Goal: Task Accomplishment & Management: Manage account settings

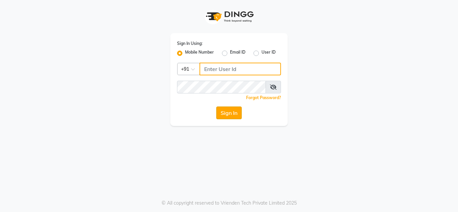
type input "9650639932"
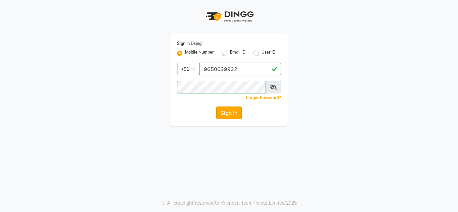
click at [222, 113] on button "Sign In" at bounding box center [228, 113] width 25 height 13
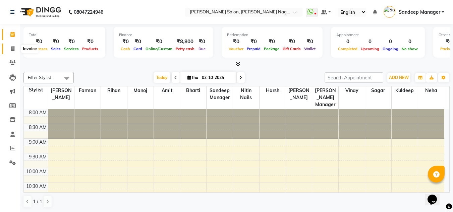
click at [11, 49] on icon at bounding box center [13, 48] width 4 height 5
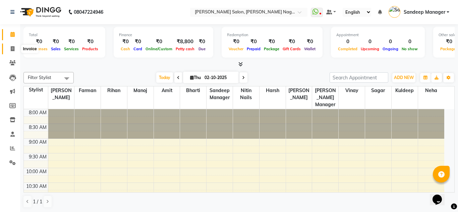
select select "8641"
select select "service"
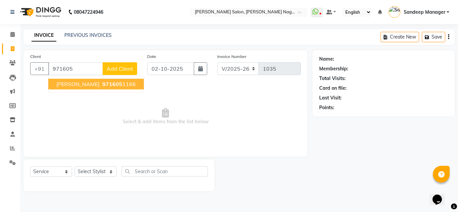
click at [77, 87] on span "[PERSON_NAME]" at bounding box center [77, 84] width 43 height 7
type input "9716051166"
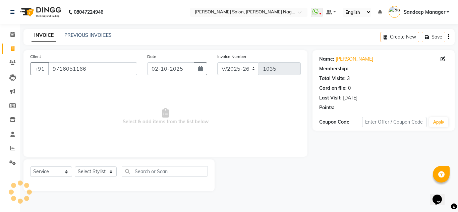
select select "1: Object"
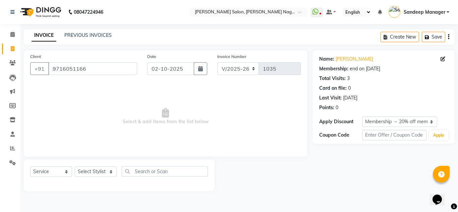
click at [49, 10] on img at bounding box center [40, 12] width 46 height 19
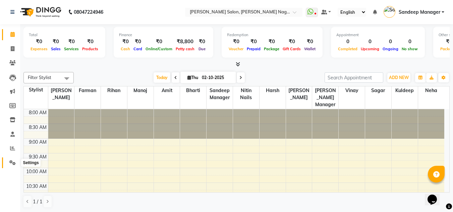
click at [14, 162] on icon at bounding box center [12, 162] width 6 height 5
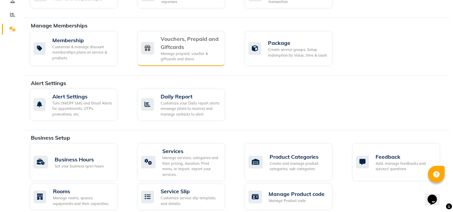
scroll to position [134, 0]
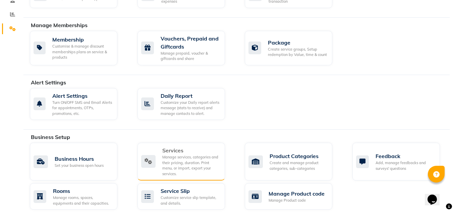
click at [176, 164] on div "Manage services, categories and their pricing, duration. Print menu, or import,…" at bounding box center [190, 166] width 57 height 22
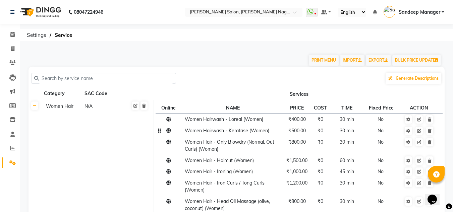
click at [298, 134] on span "₹500.00" at bounding box center [296, 131] width 17 height 6
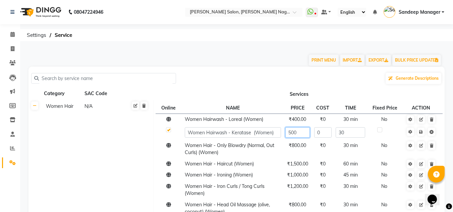
click at [291, 133] on input "500" at bounding box center [297, 132] width 25 height 10
type input "600"
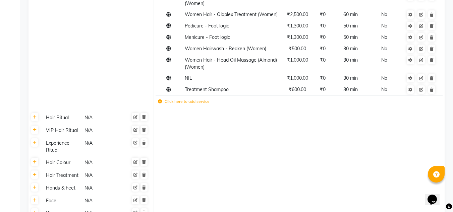
scroll to position [246, 0]
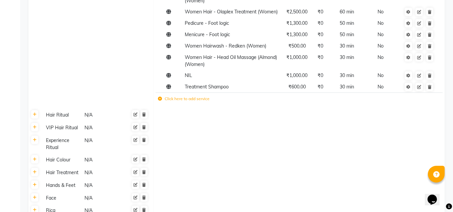
click at [388, 176] on td at bounding box center [298, 173] width 291 height 13
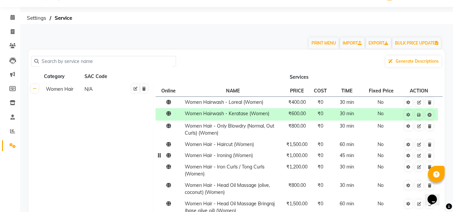
scroll to position [17, 0]
click at [14, 32] on icon at bounding box center [13, 31] width 4 height 5
select select "service"
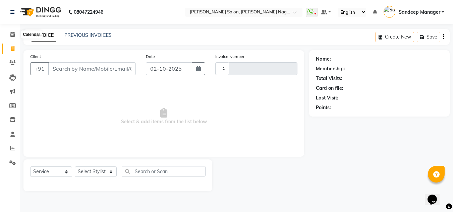
type input "1035"
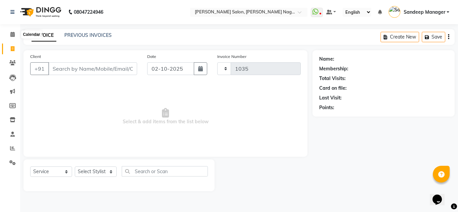
select select "8641"
click at [90, 168] on select "Select Stylist [PERSON_NAME] Farman [PERSON_NAME] Manager [PERSON_NAME] Kuldeep…" at bounding box center [96, 172] width 42 height 10
select select "86637"
click at [75, 167] on select "Select Stylist [PERSON_NAME] Farman [PERSON_NAME] Manager [PERSON_NAME] Kuldeep…" at bounding box center [96, 172] width 42 height 10
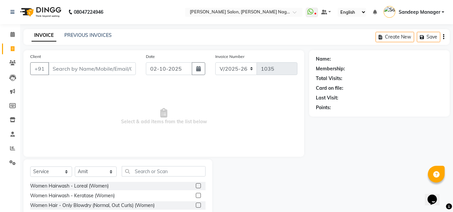
click at [196, 196] on label at bounding box center [198, 195] width 5 height 5
click at [196, 196] on input "checkbox" at bounding box center [198, 196] width 4 height 4
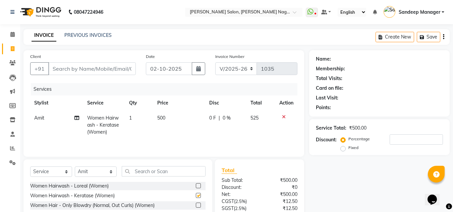
checkbox input "false"
click at [284, 116] on icon at bounding box center [284, 117] width 4 height 5
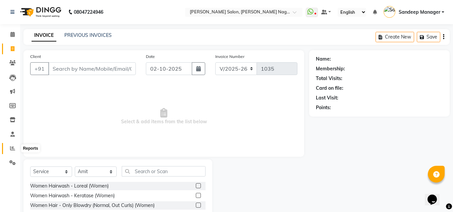
click at [14, 148] on icon at bounding box center [12, 148] width 5 height 5
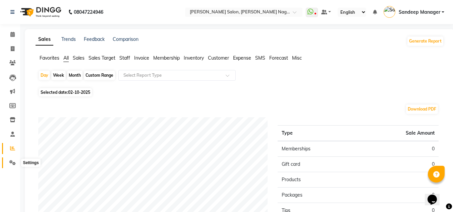
click at [11, 163] on icon at bounding box center [12, 162] width 6 height 5
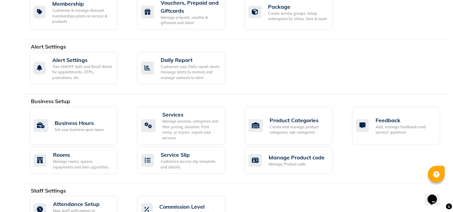
scroll to position [171, 0]
click at [194, 125] on div "Manage services, categories and their pricing, duration. Print menu, or import,…" at bounding box center [190, 129] width 57 height 22
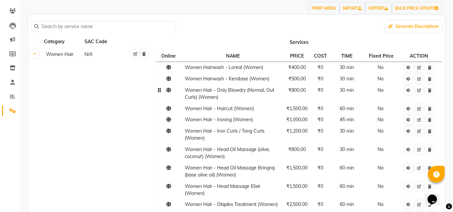
scroll to position [36, 0]
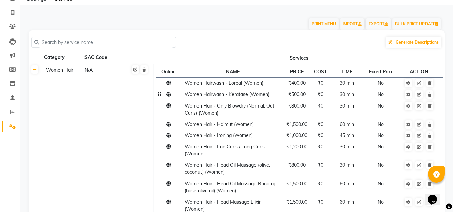
click at [296, 97] on span "₹500.00" at bounding box center [296, 95] width 17 height 6
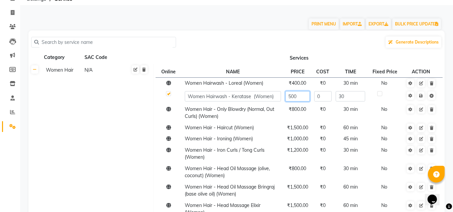
click at [291, 97] on input "500" at bounding box center [297, 96] width 25 height 10
type input "600"
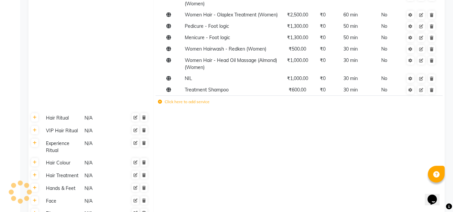
scroll to position [245, 0]
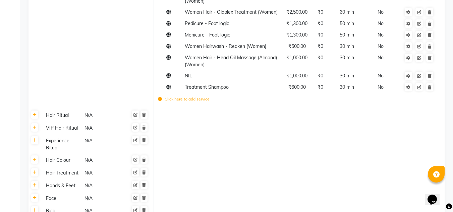
click at [267, 171] on td at bounding box center [298, 173] width 291 height 13
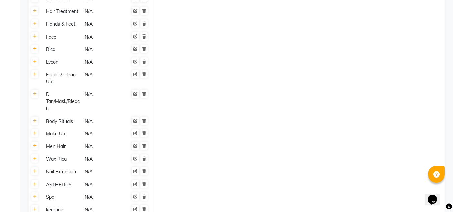
scroll to position [462, 0]
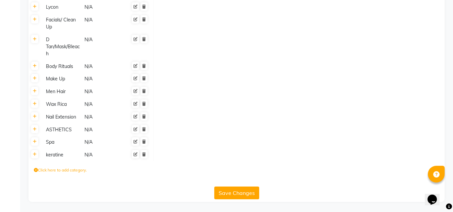
click at [64, 171] on label "Click here to add category." at bounding box center [60, 170] width 53 height 6
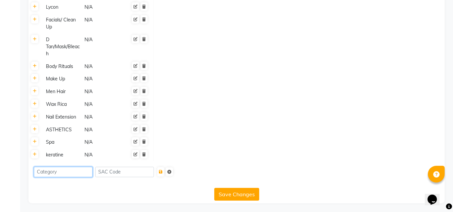
click at [64, 171] on input at bounding box center [63, 172] width 59 height 10
type input "s"
type input "Shave Ritual"
click at [163, 174] on icon "submit" at bounding box center [161, 172] width 4 height 4
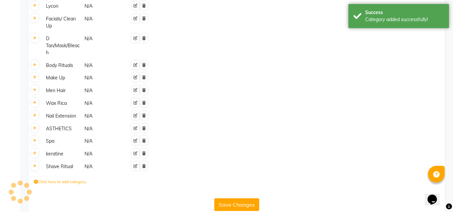
click at [61, 171] on td "Shave Ritual N/A" at bounding box center [97, 166] width 112 height 13
click at [67, 168] on div "Shave Ritual" at bounding box center [62, 167] width 38 height 8
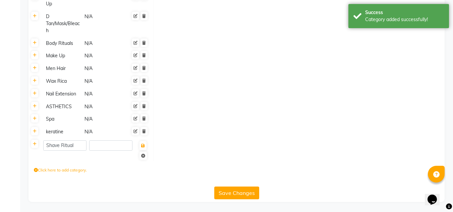
scroll to position [484, 0]
click at [66, 145] on input "Shave Ritual" at bounding box center [64, 146] width 43 height 10
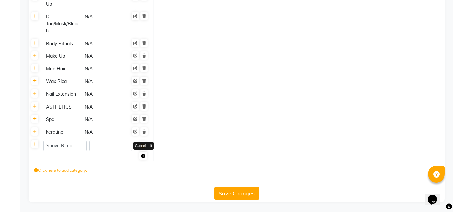
scroll to position [474, 0]
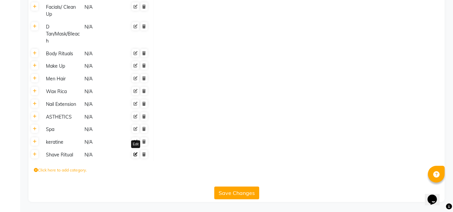
click at [135, 157] on link at bounding box center [135, 154] width 7 height 8
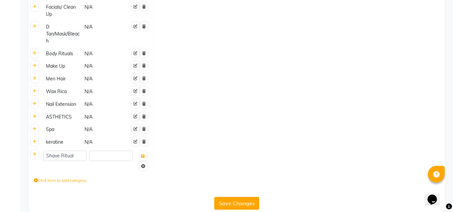
scroll to position [484, 0]
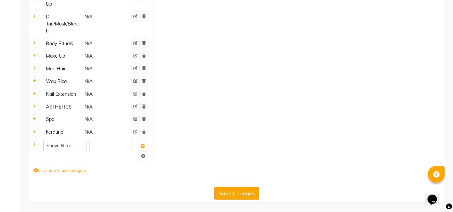
click at [113, 170] on div "Click here to add category." at bounding box center [236, 172] width 416 height 20
click at [144, 159] on link at bounding box center [142, 156] width 7 height 8
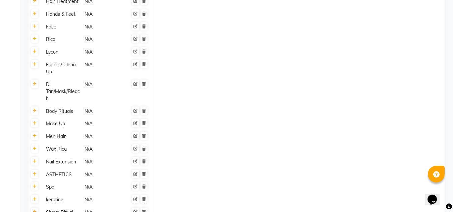
scroll to position [451, 0]
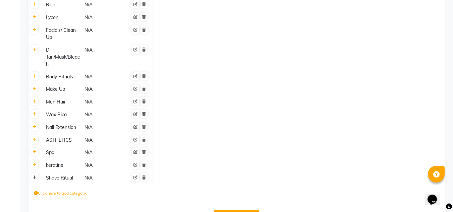
click at [35, 180] on link at bounding box center [34, 177] width 7 height 8
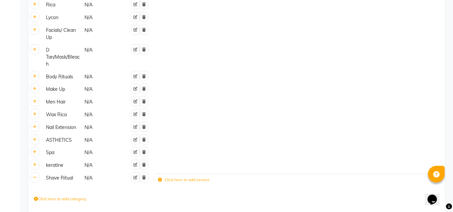
click at [178, 182] on label "Click here to add service" at bounding box center [184, 180] width 52 height 6
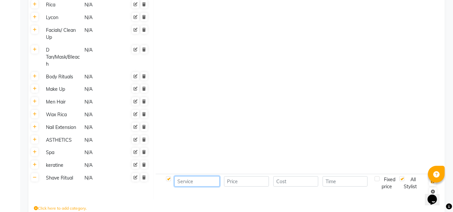
click at [196, 177] on input at bounding box center [196, 181] width 45 height 10
click at [196, 177] on input "Shave/ Bead" at bounding box center [196, 181] width 45 height 10
click at [210, 180] on input "Shave/ Bead" at bounding box center [196, 181] width 45 height 10
type input "Shave/ Beard Ritual"
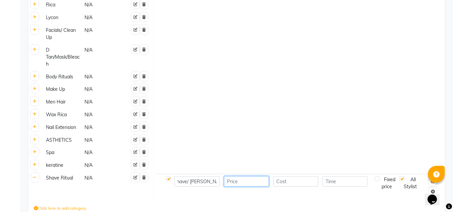
scroll to position [0, 0]
click at [242, 182] on input "number" at bounding box center [246, 181] width 45 height 10
type input "1200"
click at [308, 112] on td at bounding box center [298, 115] width 291 height 13
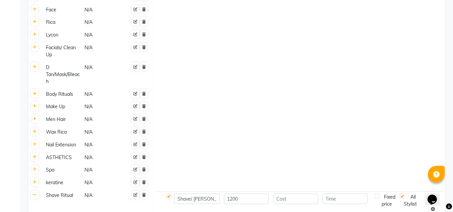
scroll to position [489, 0]
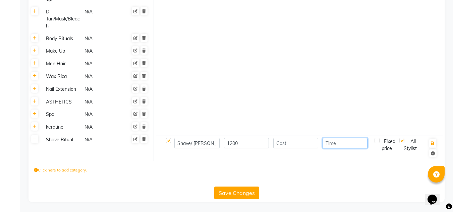
click at [336, 142] on input "number" at bounding box center [344, 143] width 45 height 10
type input "30"
click at [306, 147] on input "number" at bounding box center [295, 143] width 45 height 10
click at [344, 139] on input "30" at bounding box center [344, 143] width 45 height 10
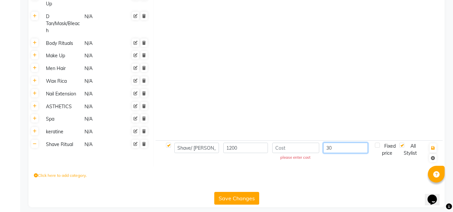
scroll to position [489, 0]
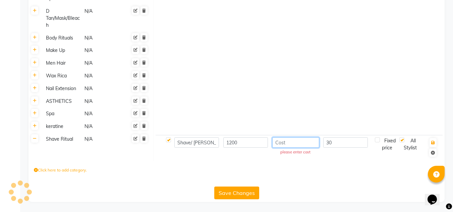
click at [285, 139] on input "number" at bounding box center [295, 142] width 47 height 10
type input "0"
click at [237, 194] on button "Save Changes" at bounding box center [236, 193] width 45 height 13
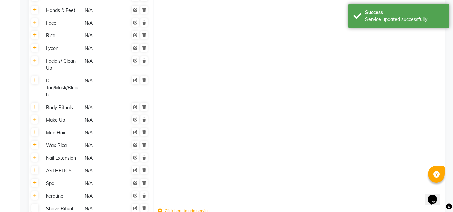
scroll to position [479, 0]
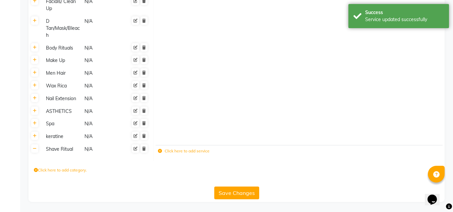
click at [59, 154] on td "Shave Ritual N/A" at bounding box center [97, 152] width 112 height 18
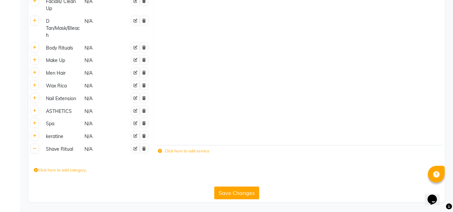
click at [230, 191] on button "Save Changes" at bounding box center [236, 193] width 45 height 13
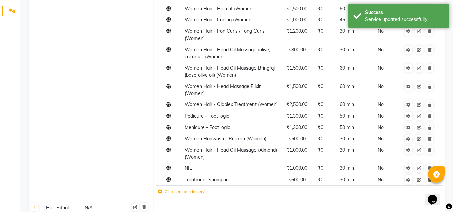
scroll to position [0, 0]
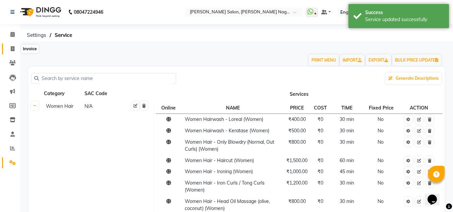
click at [14, 45] on span at bounding box center [13, 49] width 12 height 8
select select "service"
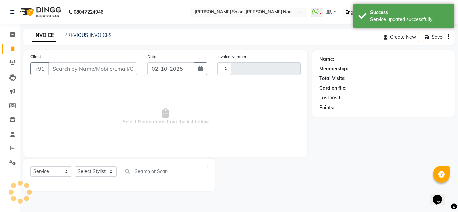
type input "1035"
select select "8641"
click at [88, 170] on select "Select Stylist Amit Bharti Farman Harsh Ishita Manager Jaikesh Kuldeep Manoj Ne…" at bounding box center [96, 172] width 42 height 10
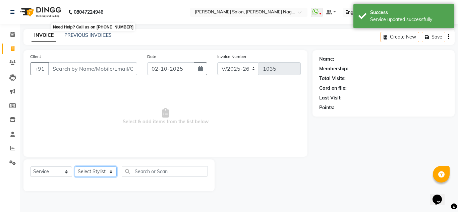
select select "86637"
click at [75, 167] on select "Select Stylist Amit Bharti Farman Harsh Ishita Manager Jaikesh Kuldeep Manoj Ne…" at bounding box center [96, 172] width 42 height 10
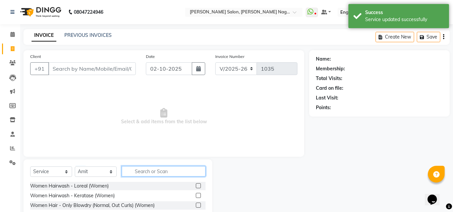
click at [142, 167] on input "text" at bounding box center [164, 171] width 84 height 10
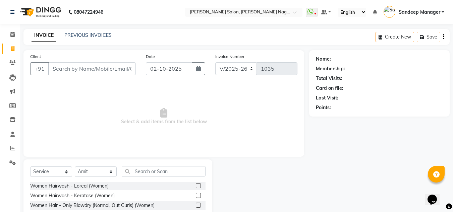
click at [196, 195] on label at bounding box center [198, 195] width 5 height 5
click at [196, 195] on input "checkbox" at bounding box center [198, 196] width 4 height 4
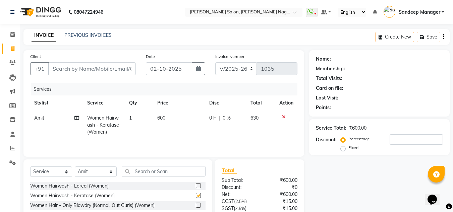
checkbox input "false"
click at [284, 118] on icon at bounding box center [284, 117] width 4 height 5
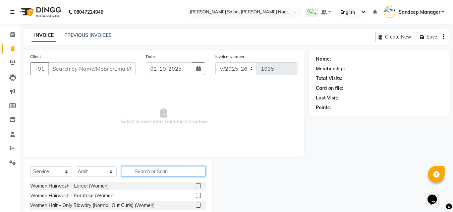
click at [164, 175] on input "text" at bounding box center [164, 171] width 84 height 10
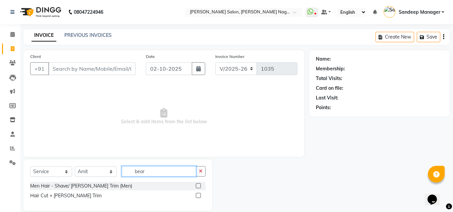
scroll to position [9, 0]
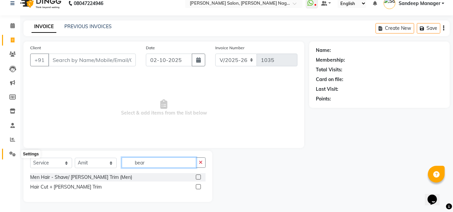
type input "bear"
click at [13, 152] on icon at bounding box center [12, 154] width 6 height 5
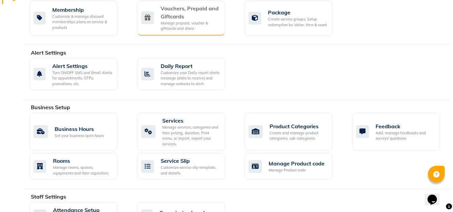
scroll to position [183, 0]
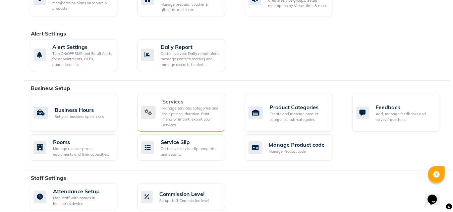
click at [186, 112] on div "Manage services, categories and their pricing, duration. Print menu, or import,…" at bounding box center [190, 117] width 57 height 22
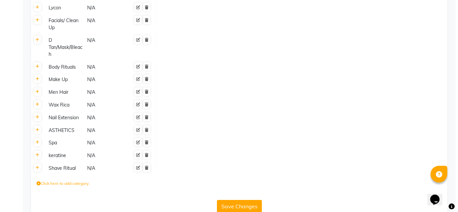
scroll to position [474, 0]
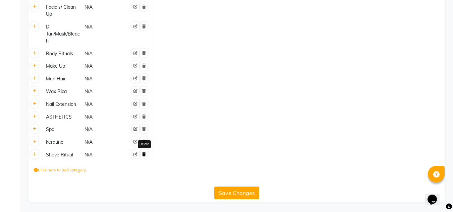
click at [144, 156] on icon at bounding box center [144, 155] width 4 height 4
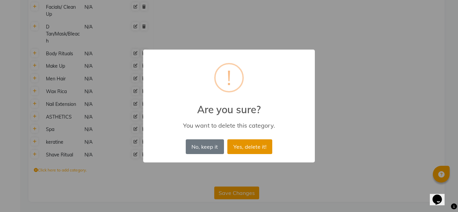
click at [244, 148] on button "Yes, delete it!" at bounding box center [249, 146] width 45 height 15
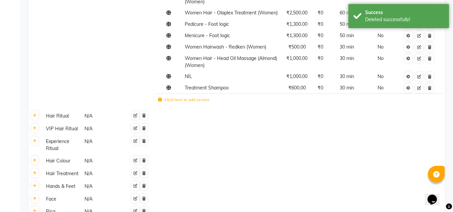
scroll to position [243, 0]
click at [187, 104] on td "Click here to add service" at bounding box center [243, 101] width 174 height 14
click at [170, 100] on label "Click here to add service" at bounding box center [184, 100] width 52 height 6
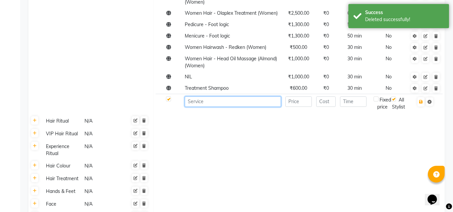
click at [211, 103] on input at bounding box center [233, 102] width 96 height 10
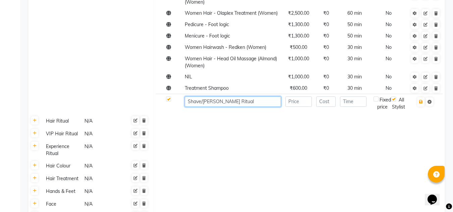
type input "Shave/Beard Ritual"
click at [298, 104] on input "number" at bounding box center [298, 102] width 26 height 10
type input "1200"
click at [329, 101] on input "number" at bounding box center [326, 102] width 20 height 10
type input "0"
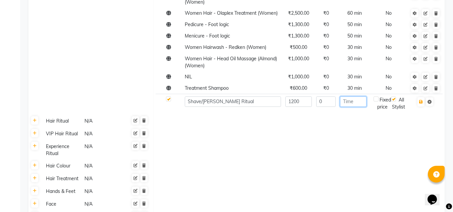
click at [350, 102] on input "number" at bounding box center [353, 102] width 26 height 10
type input "30"
click at [420, 104] on icon "button" at bounding box center [421, 102] width 4 height 4
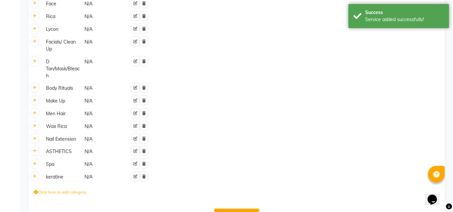
scroll to position [472, 0]
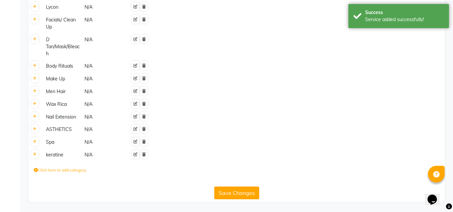
click at [231, 193] on button "Save Changes" at bounding box center [236, 193] width 45 height 13
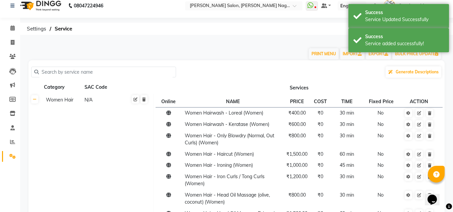
scroll to position [0, 0]
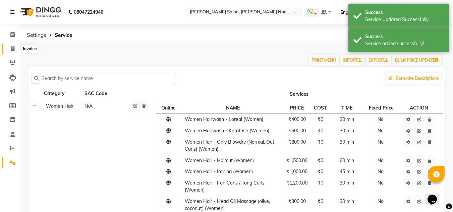
click at [12, 49] on icon at bounding box center [13, 48] width 4 height 5
select select "service"
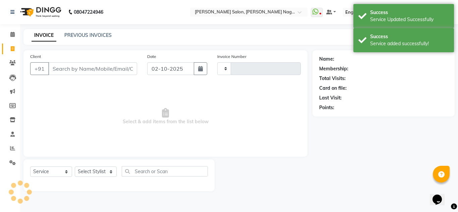
type input "1035"
select select "8641"
click at [86, 171] on select "Select Stylist Amit Bharti Farman Harsh Ishita Manager Jaikesh Kuldeep Manoj Ne…" at bounding box center [96, 172] width 42 height 10
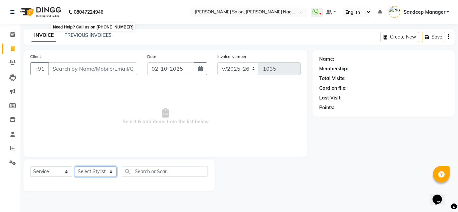
select select "86637"
click at [75, 167] on select "Select Stylist Amit Bharti Farman Harsh Ishita Manager Jaikesh Kuldeep Manoj Ne…" at bounding box center [96, 172] width 42 height 10
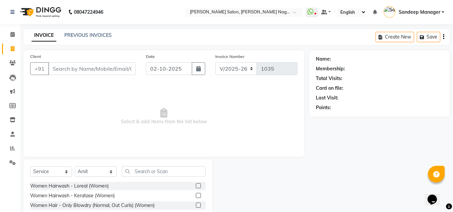
click at [196, 195] on label at bounding box center [198, 195] width 5 height 5
click at [196, 195] on input "checkbox" at bounding box center [198, 196] width 4 height 4
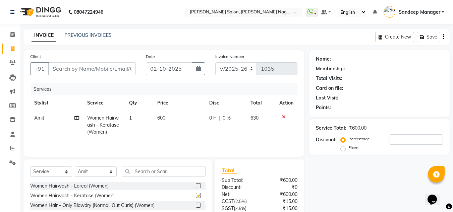
checkbox input "false"
click at [151, 172] on input "text" at bounding box center [164, 171] width 84 height 10
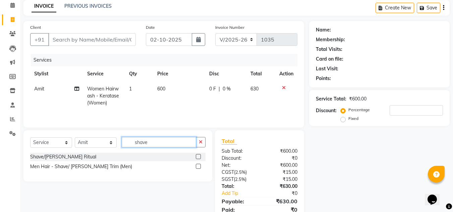
scroll to position [31, 0]
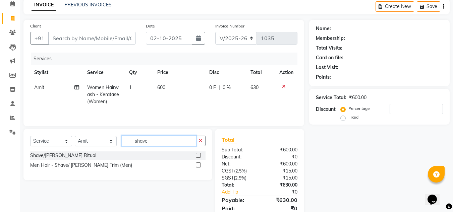
type input "shave"
click at [197, 155] on label at bounding box center [198, 155] width 5 height 5
click at [197, 155] on input "checkbox" at bounding box center [198, 156] width 4 height 4
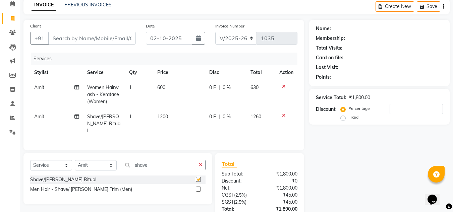
checkbox input "false"
click at [172, 165] on input "shave" at bounding box center [159, 165] width 74 height 10
type input "s"
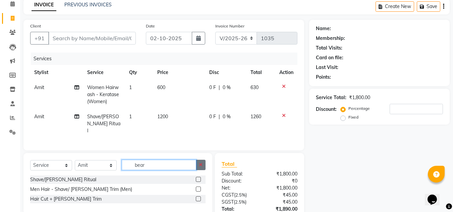
type input "bear"
click at [200, 163] on icon "button" at bounding box center [201, 165] width 4 height 5
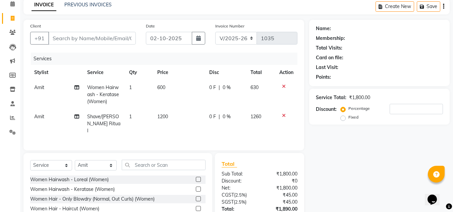
click at [283, 115] on icon at bounding box center [284, 115] width 4 height 5
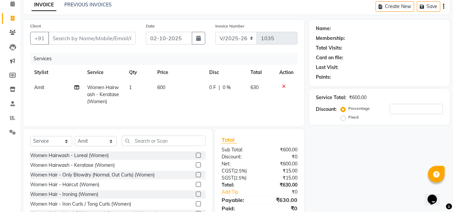
click at [283, 87] on icon at bounding box center [284, 86] width 4 height 5
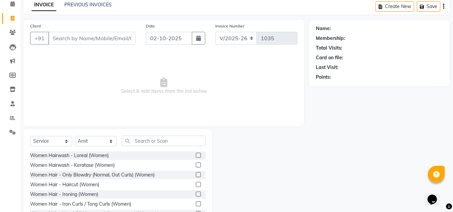
scroll to position [0, 0]
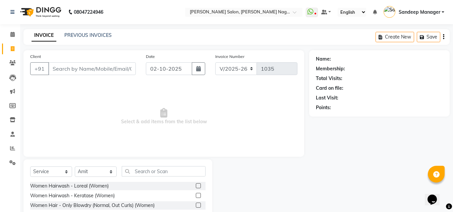
click at [46, 10] on img at bounding box center [40, 12] width 46 height 19
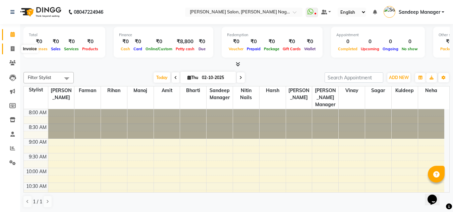
click at [14, 45] on span at bounding box center [13, 49] width 12 height 8
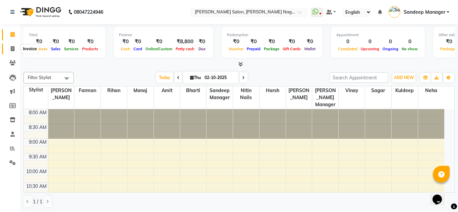
select select "8641"
select select "service"
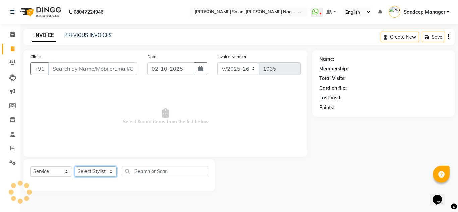
click at [99, 172] on select "Select Stylist Amit Bharti Farman Harsh Ishita Manager Jaikesh Kuldeep Manoj Ne…" at bounding box center [96, 172] width 42 height 10
select select "86632"
click at [75, 167] on select "Select Stylist Amit Bharti Farman Harsh Ishita Manager Jaikesh Kuldeep Manoj Ne…" at bounding box center [96, 172] width 42 height 10
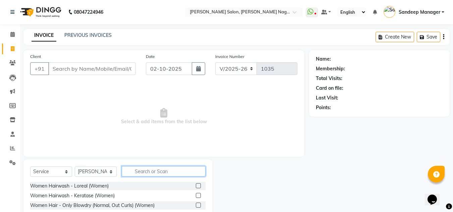
click at [155, 173] on input "text" at bounding box center [164, 171] width 84 height 10
type input "cut"
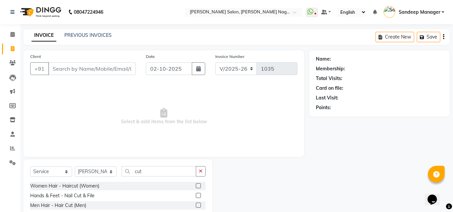
click at [197, 186] on label at bounding box center [198, 185] width 5 height 5
click at [197, 186] on input "checkbox" at bounding box center [198, 186] width 4 height 4
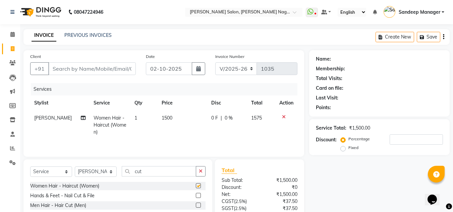
checkbox input "false"
click at [120, 71] on input "Client" at bounding box center [91, 68] width 87 height 13
type input "9"
type input "0"
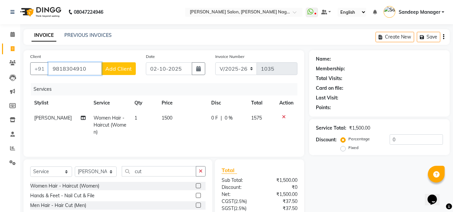
type input "9818304910"
click at [120, 71] on span "Add Client" at bounding box center [118, 68] width 26 height 7
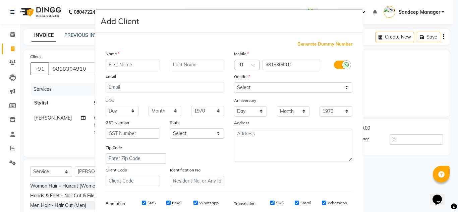
type input "M"
type input "Neelam"
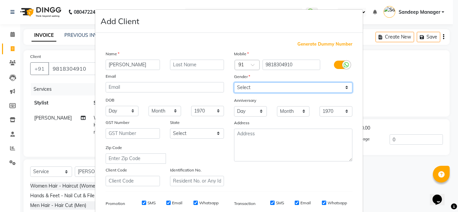
click at [248, 88] on select "Select Male Female Other Prefer Not To Say" at bounding box center [293, 87] width 118 height 10
select select "female"
click at [234, 82] on select "Select Male Female Other Prefer Not To Say" at bounding box center [293, 87] width 118 height 10
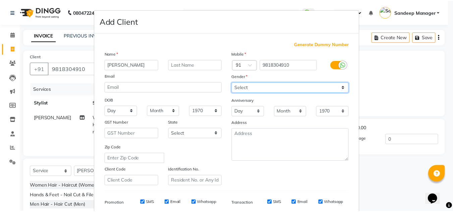
scroll to position [97, 0]
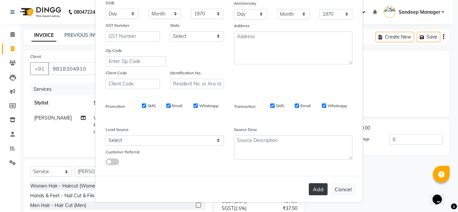
click at [314, 190] on button "Add" at bounding box center [318, 189] width 19 height 12
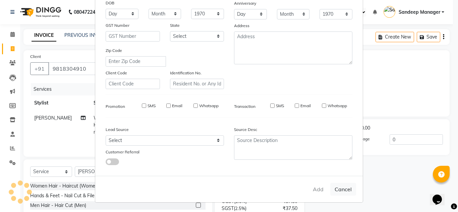
select select
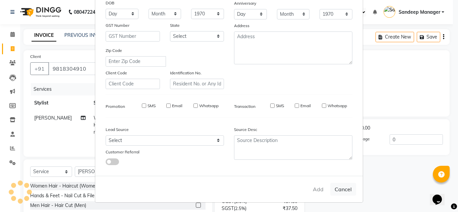
select select
checkbox input "false"
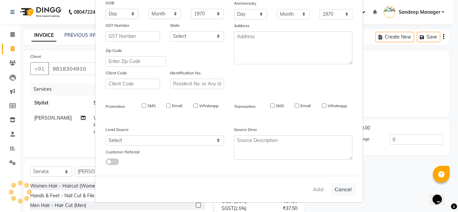
checkbox input "false"
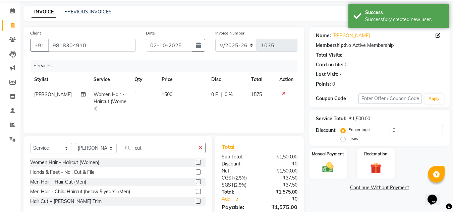
scroll to position [56, 0]
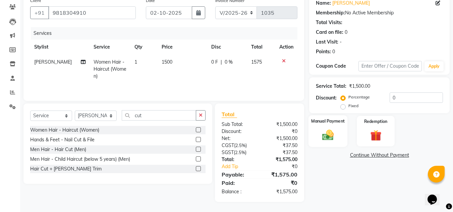
click at [328, 139] on img at bounding box center [327, 134] width 19 height 13
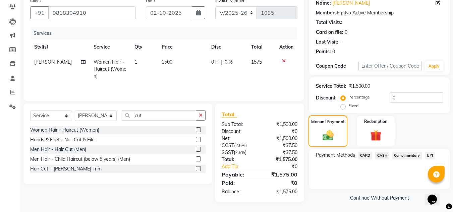
scroll to position [57, 0]
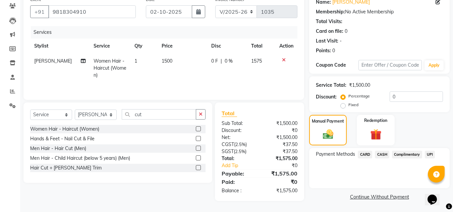
click at [365, 155] on span "CARD" at bounding box center [365, 155] width 14 height 8
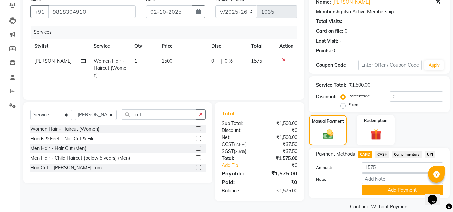
scroll to position [67, 0]
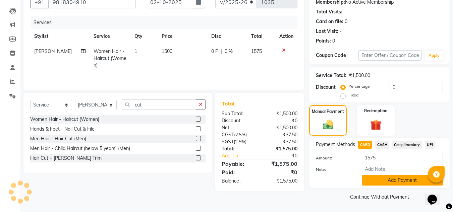
click at [377, 179] on button "Add Payment" at bounding box center [402, 180] width 81 height 10
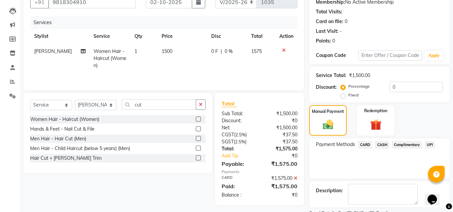
scroll to position [95, 0]
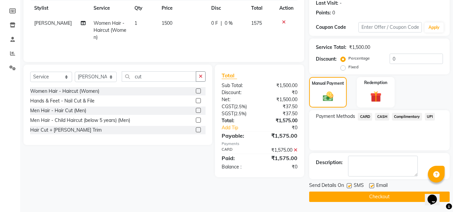
click at [371, 197] on button "Checkout" at bounding box center [379, 197] width 140 height 10
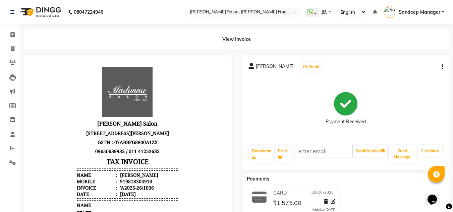
click at [39, 9] on img at bounding box center [40, 12] width 46 height 19
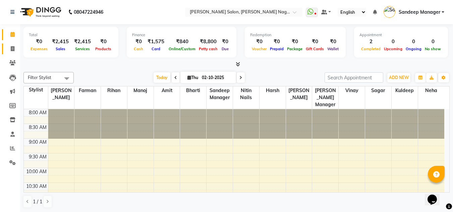
click at [9, 53] on link "Invoice" at bounding box center [10, 49] width 16 height 11
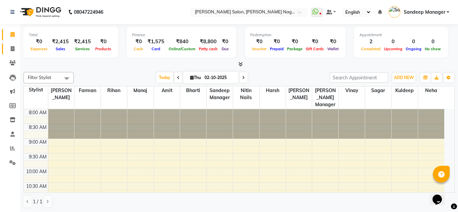
select select "8641"
select select "service"
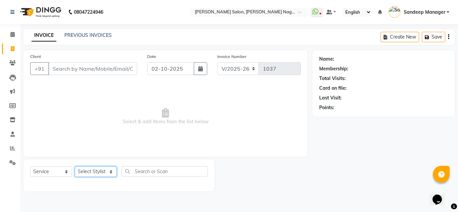
click at [92, 175] on select "Select Stylist Amit Bharti Farman Harsh Ishita Manager Jaikesh Kuldeep Manoj Ne…" at bounding box center [96, 172] width 42 height 10
click at [75, 167] on select "Select Stylist Amit Bharti Farman Harsh Ishita Manager Jaikesh Kuldeep Manoj Ne…" at bounding box center [96, 172] width 42 height 10
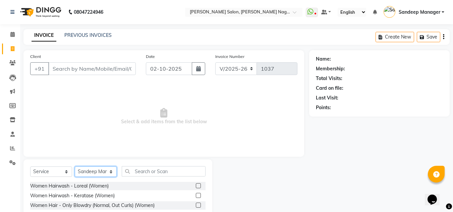
click at [97, 172] on select "Select Stylist Amit Bharti Farman Harsh Ishita Manager Jaikesh Kuldeep Manoj Ne…" at bounding box center [96, 172] width 42 height 10
select select "90271"
click at [75, 167] on select "Select Stylist Amit Bharti Farman Harsh Ishita Manager Jaikesh Kuldeep Manoj Ne…" at bounding box center [96, 172] width 42 height 10
click at [102, 160] on div "Select Service Product Membership Package Voucher Prepaid Gift Card Select Styl…" at bounding box center [117, 209] width 189 height 99
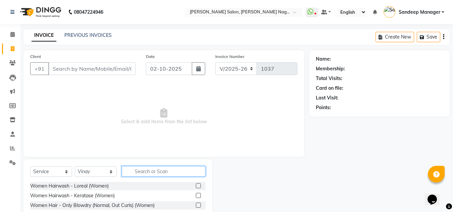
click at [140, 169] on input "text" at bounding box center [164, 171] width 84 height 10
type input "feet"
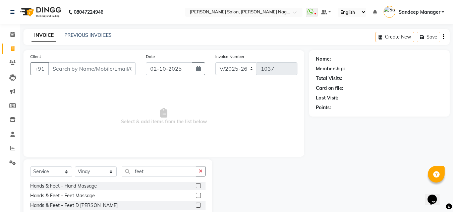
click at [196, 194] on label at bounding box center [198, 195] width 5 height 5
click at [196, 194] on input "checkbox" at bounding box center [198, 196] width 4 height 4
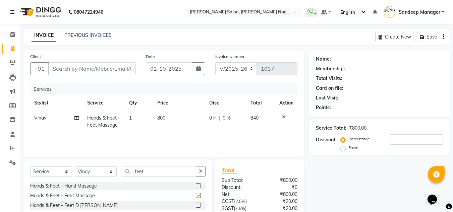
checkbox input "false"
click at [284, 115] on icon at bounding box center [284, 117] width 4 height 5
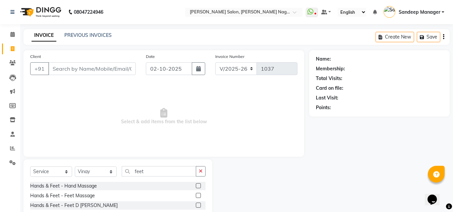
click at [48, 13] on img at bounding box center [40, 12] width 46 height 19
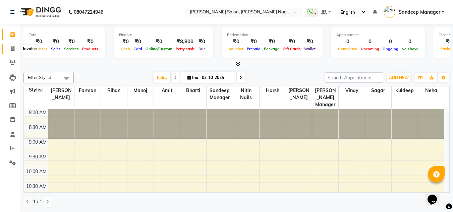
click at [14, 49] on icon at bounding box center [13, 48] width 4 height 5
select select "service"
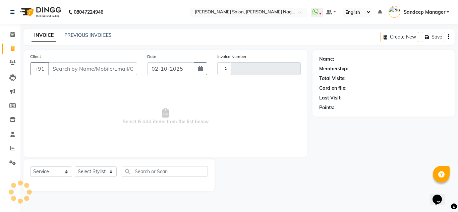
type input "1035"
select select "8641"
click at [70, 67] on input "Client" at bounding box center [92, 68] width 89 height 13
type input "k"
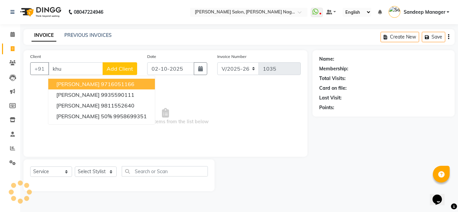
click at [85, 83] on span "[PERSON_NAME]" at bounding box center [77, 84] width 43 height 7
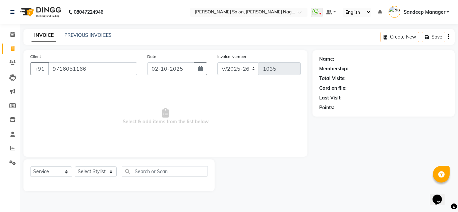
type input "9716051166"
select select "1: Object"
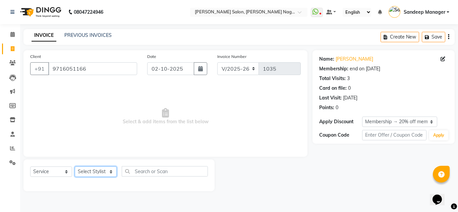
click at [97, 171] on select "Select Stylist [PERSON_NAME] Farman [PERSON_NAME] Manager [PERSON_NAME] Kuldeep…" at bounding box center [96, 172] width 42 height 10
select select "86637"
click at [75, 167] on select "Select Stylist [PERSON_NAME] Farman [PERSON_NAME] Manager [PERSON_NAME] Kuldeep…" at bounding box center [96, 172] width 42 height 10
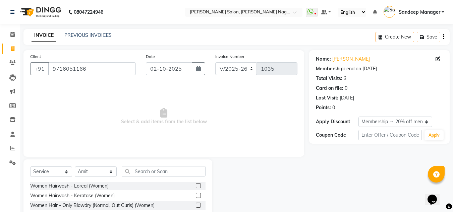
click at [196, 195] on label at bounding box center [198, 195] width 5 height 5
click at [196, 195] on input "checkbox" at bounding box center [198, 196] width 4 height 4
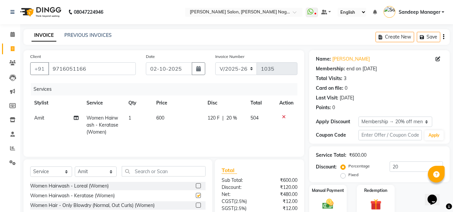
checkbox input "false"
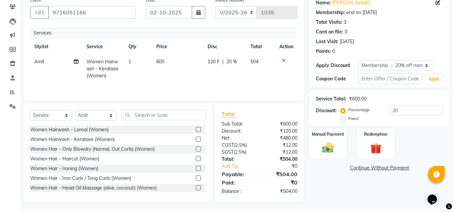
click at [283, 59] on icon at bounding box center [284, 60] width 4 height 5
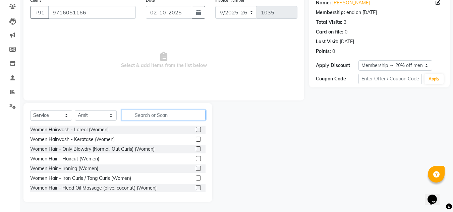
click at [155, 112] on input "text" at bounding box center [164, 115] width 84 height 10
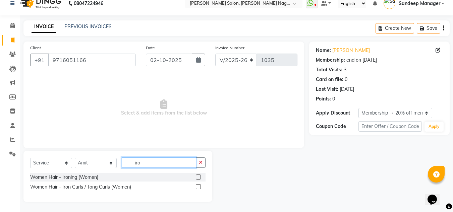
type input "iro"
click at [198, 177] on label at bounding box center [198, 177] width 5 height 5
click at [198, 177] on input "checkbox" at bounding box center [198, 177] width 4 height 4
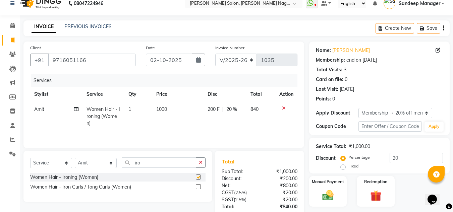
checkbox input "false"
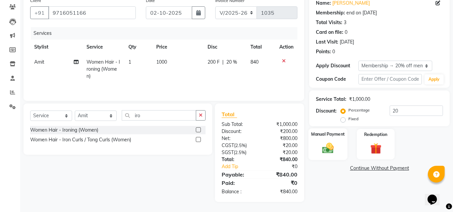
click at [323, 144] on img at bounding box center [327, 147] width 19 height 13
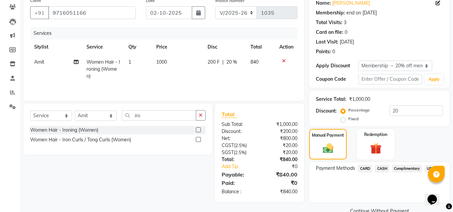
click at [426, 167] on span "UPI" at bounding box center [430, 169] width 10 height 8
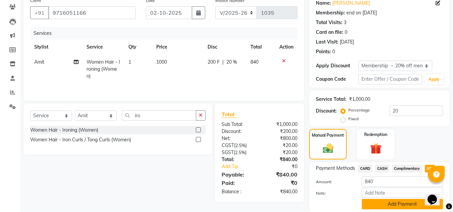
scroll to position [80, 0]
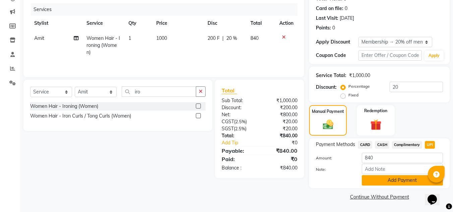
click at [384, 183] on button "Add Payment" at bounding box center [402, 180] width 81 height 10
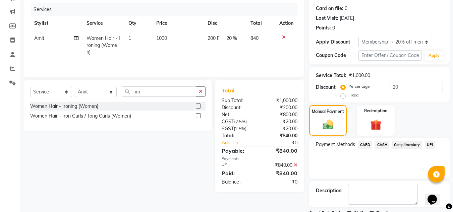
scroll to position [108, 0]
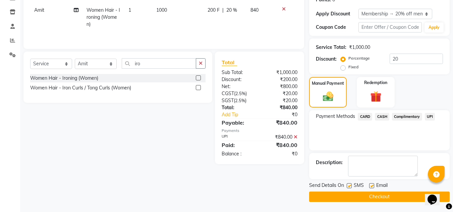
click at [365, 200] on button "Checkout" at bounding box center [379, 197] width 140 height 10
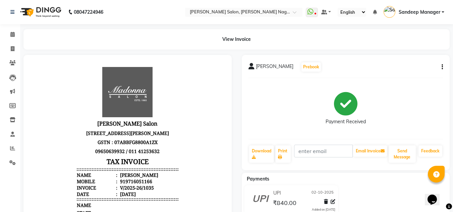
click at [42, 10] on img at bounding box center [40, 12] width 46 height 19
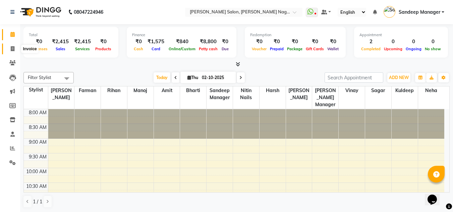
click at [8, 47] on span at bounding box center [13, 49] width 12 height 8
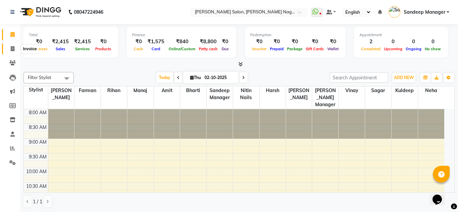
select select "8641"
select select "service"
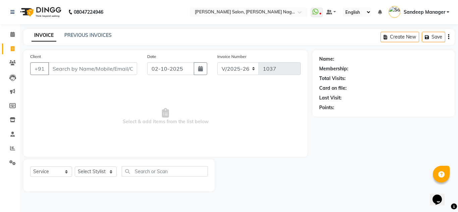
click at [82, 32] on div "INVOICE PREVIOUS INVOICES Create New Save" at bounding box center [238, 37] width 431 height 16
click at [83, 34] on link "PREVIOUS INVOICES" at bounding box center [87, 35] width 47 height 6
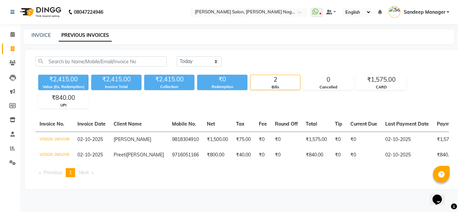
click at [46, 6] on img at bounding box center [40, 12] width 46 height 19
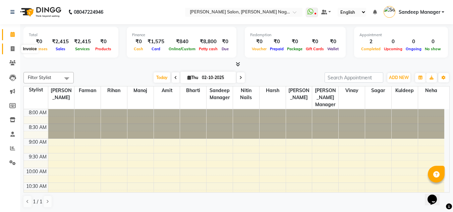
click at [14, 47] on icon at bounding box center [13, 48] width 4 height 5
select select "service"
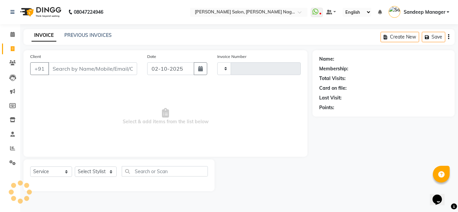
type input "1037"
select select "8641"
click at [92, 173] on select "Select Stylist Amit Bharti Farman Harsh Ishita Manager Jaikesh Kuldeep Manoj Ne…" at bounding box center [96, 172] width 42 height 10
select select "86634"
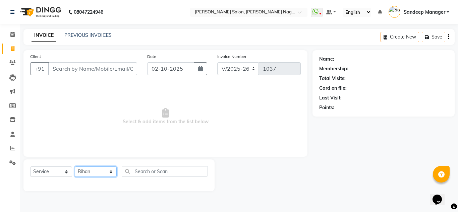
click at [75, 167] on select "Select Stylist Amit Bharti Farman Harsh Ishita Manager Jaikesh Kuldeep Manoj Ne…" at bounding box center [96, 172] width 42 height 10
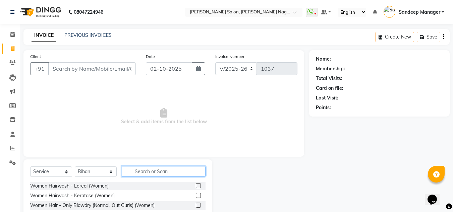
click at [144, 169] on input "text" at bounding box center [164, 171] width 84 height 10
type input "cut"
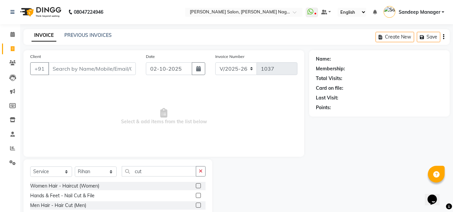
click at [198, 204] on label at bounding box center [198, 205] width 5 height 5
click at [198, 204] on input "checkbox" at bounding box center [198, 205] width 4 height 4
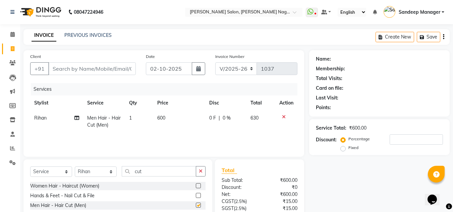
checkbox input "false"
click at [156, 172] on input "cut" at bounding box center [159, 171] width 74 height 10
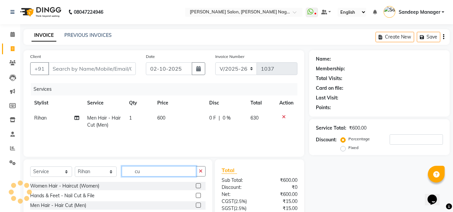
type input "c"
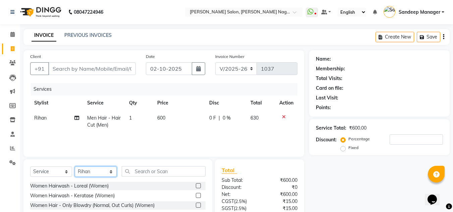
click at [99, 172] on select "Select Stylist Amit Bharti Farman Harsh Ishita Manager Jaikesh Kuldeep Manoj Ne…" at bounding box center [96, 172] width 42 height 10
select select "91670"
click at [75, 167] on select "Select Stylist Amit Bharti Farman Harsh Ishita Manager Jaikesh Kuldeep Manoj Ne…" at bounding box center [96, 172] width 42 height 10
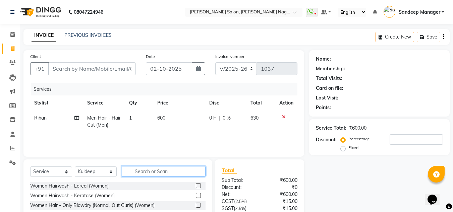
click at [145, 170] on input "text" at bounding box center [164, 171] width 84 height 10
type input "feet"
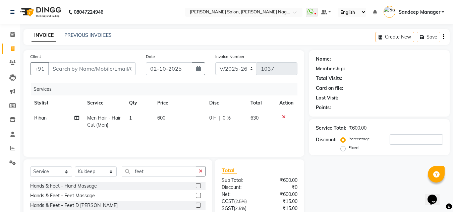
click at [196, 194] on label at bounding box center [198, 195] width 5 height 5
click at [196, 194] on input "checkbox" at bounding box center [198, 196] width 4 height 4
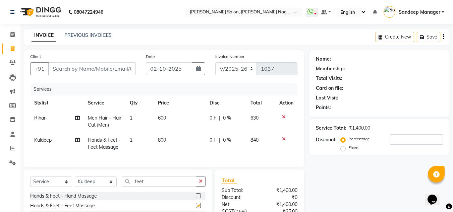
checkbox input "false"
click at [160, 138] on span "800" at bounding box center [162, 140] width 8 height 6
select select "91670"
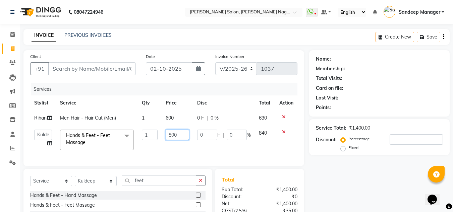
click at [171, 135] on input "800" at bounding box center [177, 135] width 23 height 10
type input "500"
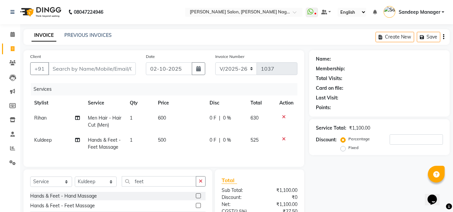
click at [173, 146] on td "500" at bounding box center [180, 144] width 52 height 22
select select "91670"
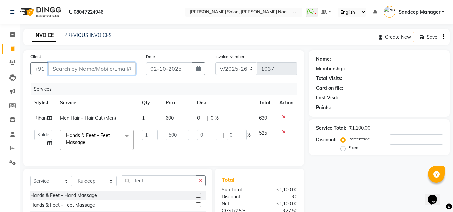
click at [107, 63] on input "Client" at bounding box center [91, 68] width 87 height 13
click at [193, 47] on main "INVOICE PREVIOUS INVOICES Create New Save Client +91 Date 02-10-2025 Invoice Nu…" at bounding box center [236, 153] width 433 height 249
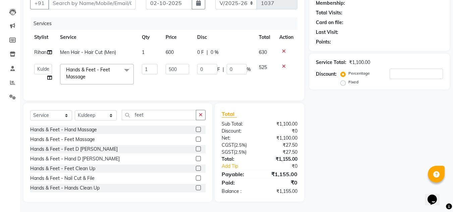
scroll to position [71, 0]
click at [126, 2] on input "Client" at bounding box center [91, 3] width 87 height 13
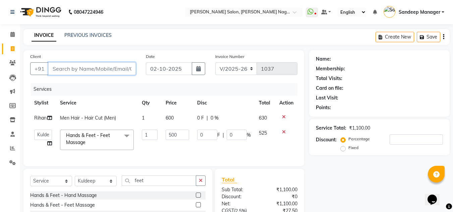
click at [74, 66] on input "Client" at bounding box center [91, 68] width 87 height 13
type input "m"
type input "0"
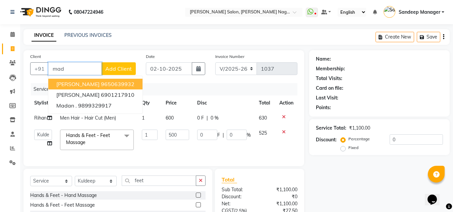
click at [115, 85] on ngb-highlight "9650639932" at bounding box center [118, 84] width 34 height 7
type input "9650639932"
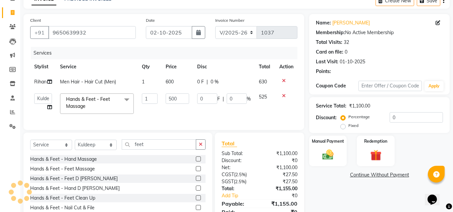
scroll to position [71, 0]
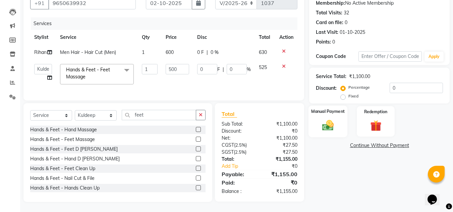
click at [331, 123] on img at bounding box center [327, 125] width 19 height 13
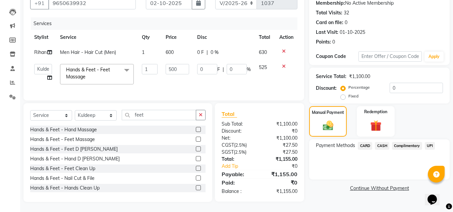
click at [381, 142] on span "CASH" at bounding box center [382, 146] width 14 height 8
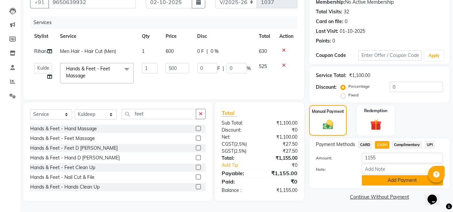
click at [376, 176] on button "Add Payment" at bounding box center [402, 180] width 81 height 10
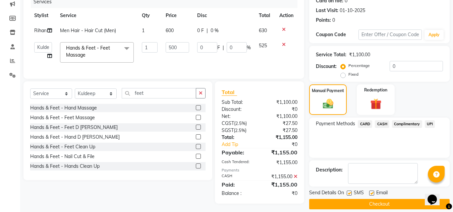
scroll to position [95, 0]
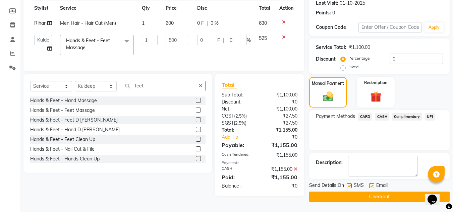
click at [344, 197] on button "Checkout" at bounding box center [379, 197] width 140 height 10
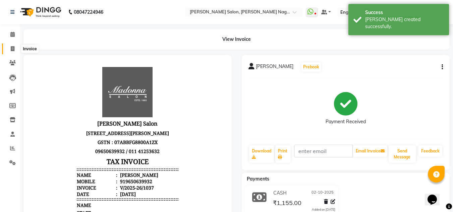
drag, startPoint x: 13, startPoint y: 47, endPoint x: 17, endPoint y: 50, distance: 4.8
click at [13, 47] on icon at bounding box center [13, 48] width 4 height 5
select select "service"
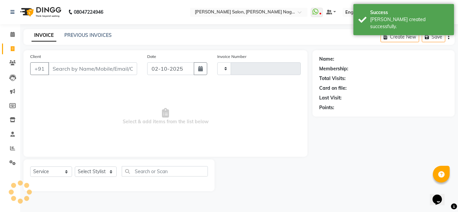
type input "1038"
select select "8641"
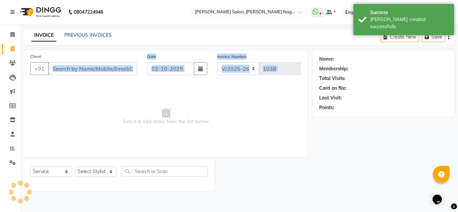
click at [94, 136] on div "Client +91 Date 02-10-2025 Invoice Number V/2025 V/2025-26 1038 Select & add it…" at bounding box center [165, 103] width 284 height 107
click at [93, 137] on span "Select & add items from the list below" at bounding box center [165, 116] width 271 height 67
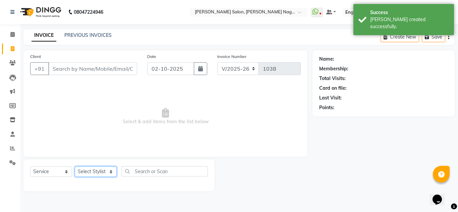
click at [111, 172] on select "Select Stylist Amit Bharti Farman Harsh Ishita Manager Jaikesh Kuldeep Manoj Ne…" at bounding box center [96, 172] width 42 height 10
select select "86638"
click at [75, 167] on select "Select Stylist Amit Bharti Farman Harsh Ishita Manager Jaikesh Kuldeep Manoj Ne…" at bounding box center [96, 172] width 42 height 10
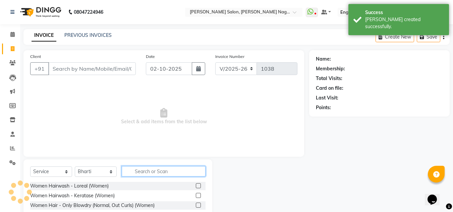
click at [167, 172] on input "text" at bounding box center [164, 171] width 84 height 10
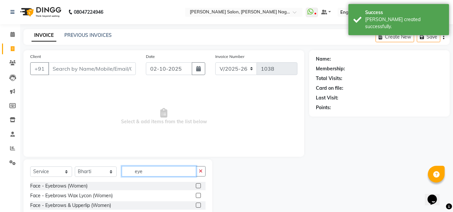
type input "eye"
click at [199, 185] on label at bounding box center [198, 185] width 5 height 5
click at [199, 185] on input "checkbox" at bounding box center [198, 186] width 4 height 4
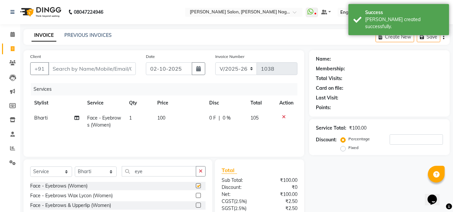
checkbox input "false"
click at [142, 175] on input "eye" at bounding box center [159, 171] width 74 height 10
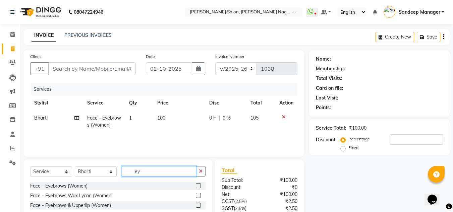
type input "e"
type input "nose"
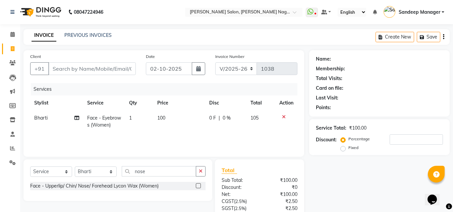
click at [199, 187] on label at bounding box center [198, 185] width 5 height 5
click at [199, 187] on input "checkbox" at bounding box center [198, 186] width 4 height 4
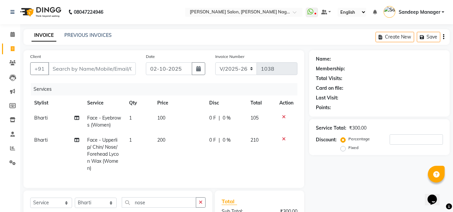
checkbox input "false"
click at [136, 142] on td "1" at bounding box center [139, 154] width 28 height 43
select select "86638"
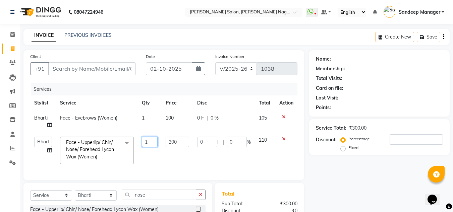
click at [150, 140] on input "1" at bounding box center [150, 142] width 16 height 10
type input "3"
click at [159, 159] on tr "Amit Bharti Farman Harsh Ishita Manager Jaikesh Kuldeep Manoj Neha Nitin Nails …" at bounding box center [163, 151] width 267 height 36
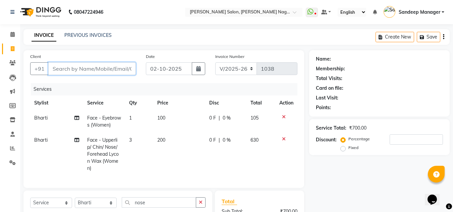
click at [77, 67] on input "Client" at bounding box center [91, 68] width 87 height 13
type input "H"
type input "0"
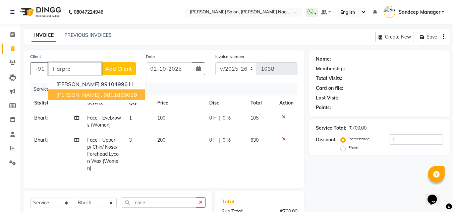
click at [104, 93] on ngb-highlight "9811899019" at bounding box center [121, 95] width 34 height 7
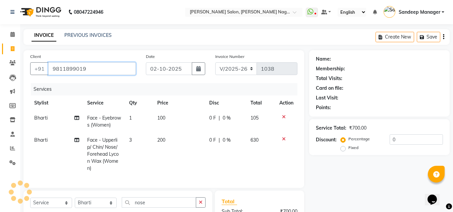
type input "9811899019"
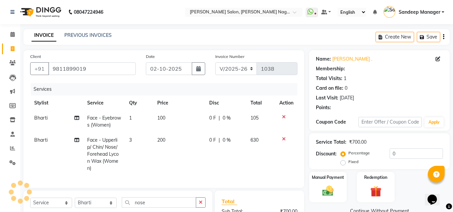
select select "1: Object"
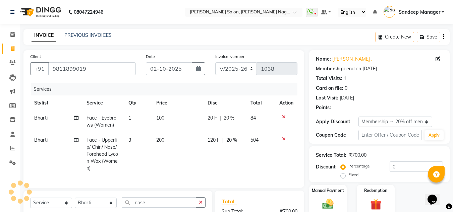
type input "20"
click at [90, 70] on input "9811899019" at bounding box center [91, 68] width 87 height 13
type input "981189901"
type input "0"
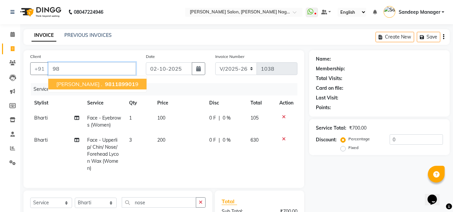
type input "9"
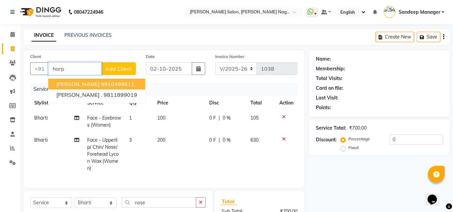
click at [101, 84] on ngb-highlight "9910499611" at bounding box center [118, 84] width 34 height 7
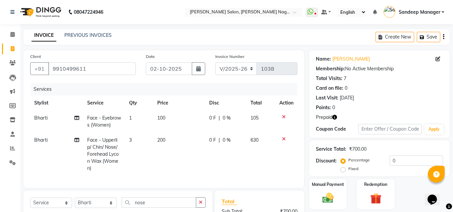
click at [335, 116] on icon "button" at bounding box center [334, 117] width 5 height 5
click at [45, 13] on img at bounding box center [40, 12] width 46 height 19
click at [120, 67] on input "9910499611" at bounding box center [91, 68] width 87 height 13
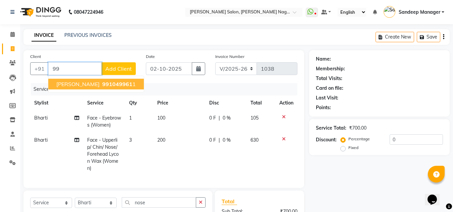
type input "9"
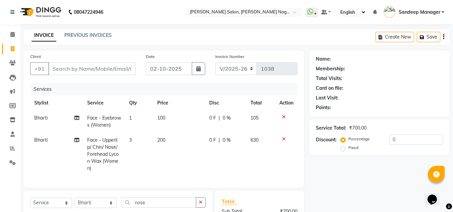
click at [351, 177] on div "Name: Membership: Total Visits: Card on file: Last Visit: Points: Service Total…" at bounding box center [381, 169] width 145 height 239
click at [82, 68] on input "Client" at bounding box center [91, 68] width 87 height 13
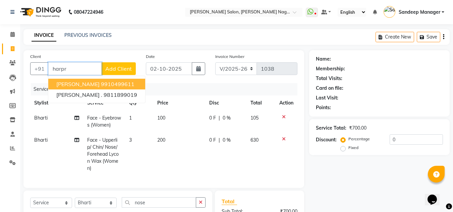
click at [101, 83] on ngb-highlight "9910499611" at bounding box center [118, 84] width 34 height 7
type input "9910499611"
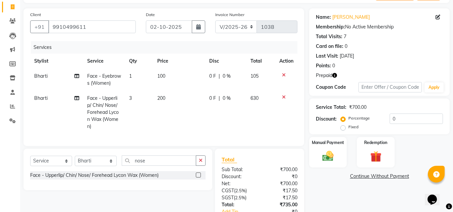
scroll to position [92, 0]
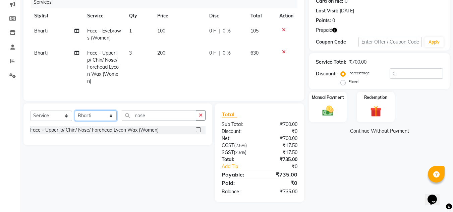
click at [97, 115] on select "Select Stylist Amit Bharti Farman Harsh Ishita Manager Jaikesh Kuldeep Manoj Ne…" at bounding box center [96, 116] width 42 height 10
select select "89009"
click at [75, 111] on select "Select Stylist Amit Bharti Farman Harsh Ishita Manager Jaikesh Kuldeep Manoj Ne…" at bounding box center [96, 116] width 42 height 10
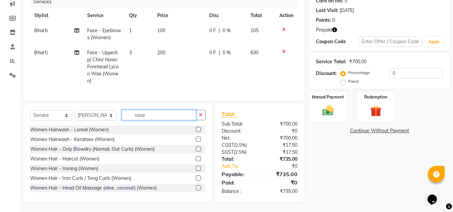
click at [156, 116] on input "nose" at bounding box center [159, 115] width 74 height 10
type input "n"
click at [196, 141] on label at bounding box center [198, 139] width 5 height 5
click at [196, 141] on input "checkbox" at bounding box center [198, 139] width 4 height 4
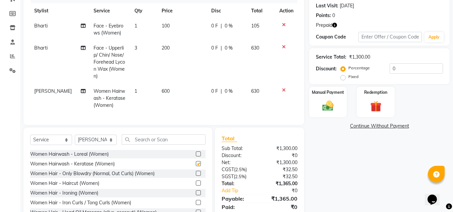
checkbox input "false"
click at [166, 142] on input "text" at bounding box center [164, 139] width 84 height 10
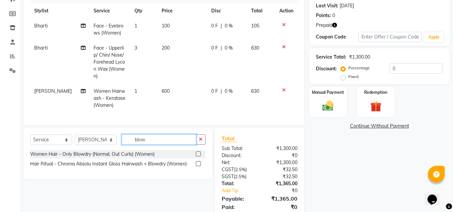
type input "blow"
click at [198, 157] on label at bounding box center [198, 154] width 5 height 5
click at [198, 157] on input "checkbox" at bounding box center [198, 154] width 4 height 4
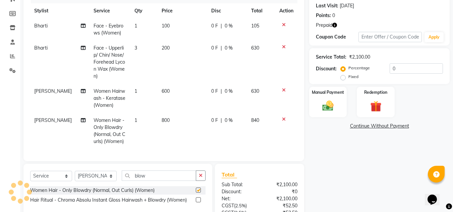
checkbox input "false"
click at [111, 181] on select "Select Stylist Amit Bharti Farman Harsh Ishita Manager Jaikesh Kuldeep Manoj Ne…" at bounding box center [96, 176] width 42 height 10
select select "86636"
click at [75, 175] on select "Select Stylist Amit Bharti Farman Harsh Ishita Manager Jaikesh Kuldeep Manoj Ne…" at bounding box center [96, 176] width 42 height 10
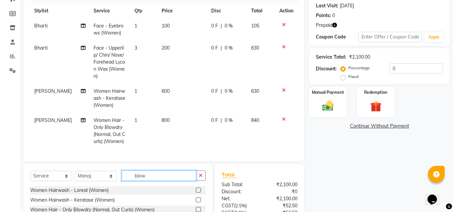
click at [166, 176] on input "blow" at bounding box center [159, 176] width 74 height 10
type input "b"
type input "nail"
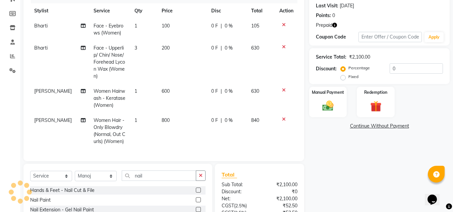
click at [196, 202] on label at bounding box center [198, 199] width 5 height 5
click at [196, 202] on input "checkbox" at bounding box center [198, 200] width 4 height 4
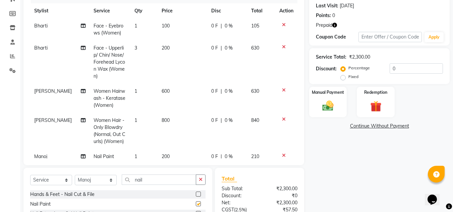
checkbox input "false"
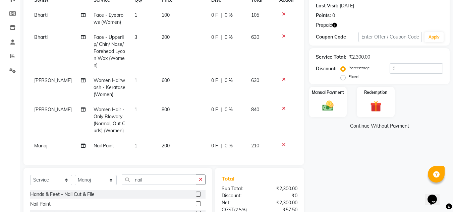
scroll to position [16, 0]
click at [377, 95] on label "Redemption" at bounding box center [376, 92] width 24 height 6
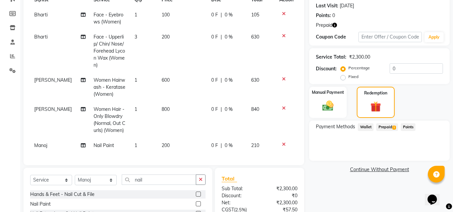
click at [387, 127] on span "Prepaid 1" at bounding box center [387, 127] width 22 height 8
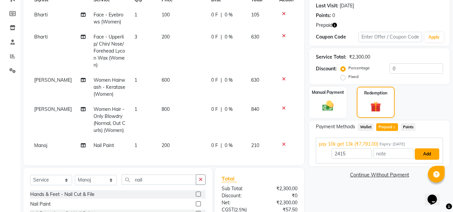
click at [423, 156] on button "Add" at bounding box center [427, 154] width 24 height 11
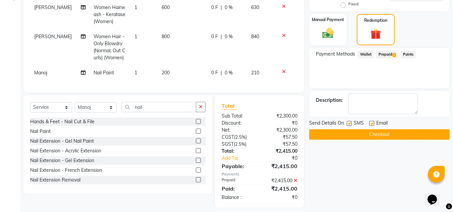
scroll to position [171, 0]
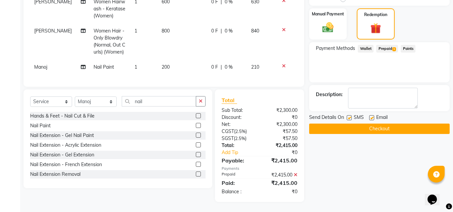
click at [328, 132] on button "Checkout" at bounding box center [379, 129] width 140 height 10
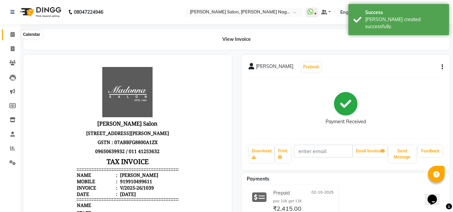
click at [11, 35] on icon at bounding box center [12, 34] width 4 height 5
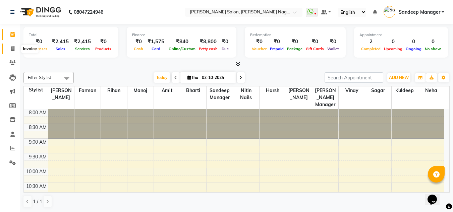
click at [12, 47] on icon at bounding box center [13, 48] width 4 height 5
select select "service"
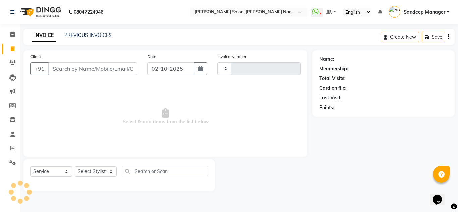
type input "1037"
select select "8641"
click at [96, 34] on link "PREVIOUS INVOICES" at bounding box center [87, 35] width 47 height 6
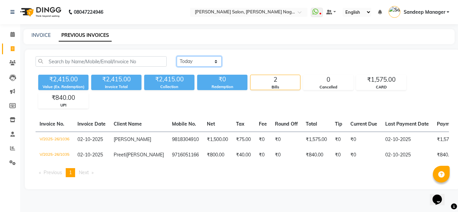
click at [188, 60] on select "Today Yesterday Custom Range" at bounding box center [199, 61] width 45 height 10
select select "range"
click at [177, 56] on select "Today Yesterday Custom Range" at bounding box center [199, 61] width 45 height 10
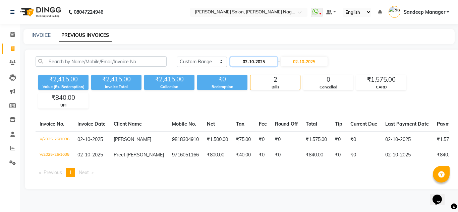
click at [253, 60] on input "02-10-2025" at bounding box center [253, 61] width 47 height 9
select select "10"
select select "2025"
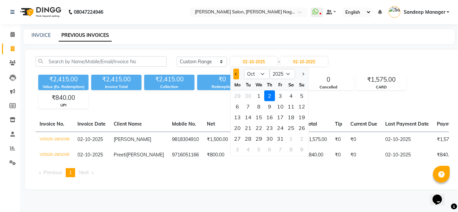
click at [236, 73] on span "Previous month" at bounding box center [236, 74] width 3 height 3
select select "9"
click at [240, 138] on div "29" at bounding box center [237, 138] width 11 height 11
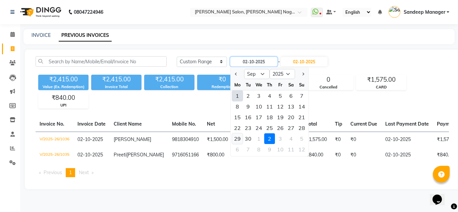
type input "29-09-2025"
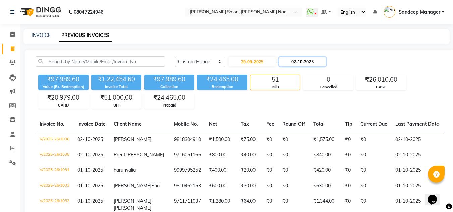
click at [309, 62] on input "02-10-2025" at bounding box center [302, 61] width 47 height 9
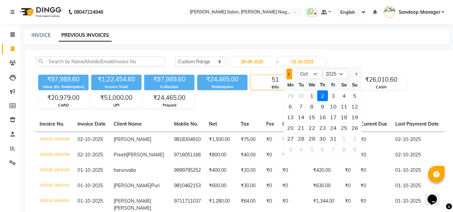
click at [289, 75] on span "Previous month" at bounding box center [289, 74] width 3 height 3
select select "9"
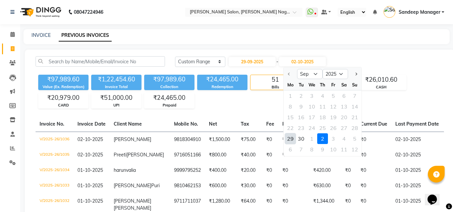
click at [291, 138] on div "29" at bounding box center [290, 138] width 11 height 11
type input "29-09-2025"
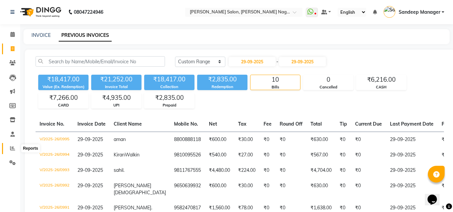
click at [13, 147] on icon at bounding box center [12, 148] width 5 height 5
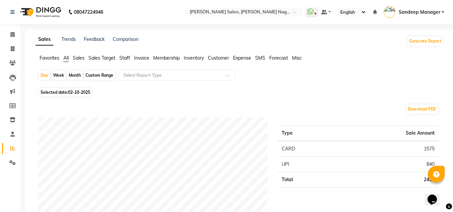
click at [77, 93] on span "02-10-2025" at bounding box center [79, 92] width 22 height 5
select select "10"
select select "2025"
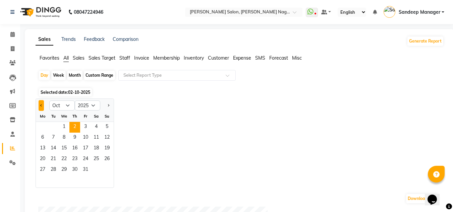
click at [42, 104] on button "Previous month" at bounding box center [41, 105] width 5 height 11
select select "9"
click at [43, 170] on span "29" at bounding box center [42, 170] width 11 height 11
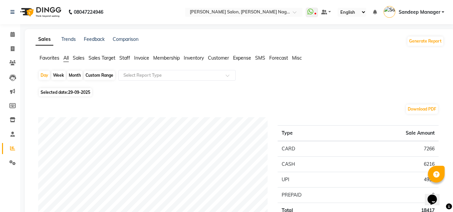
click at [124, 57] on span "Staff" at bounding box center [124, 58] width 11 height 6
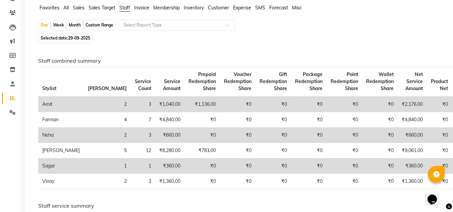
scroll to position [52, 0]
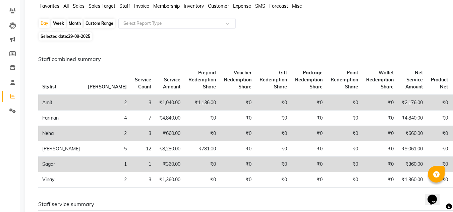
click at [67, 35] on span "Selected date: 29-09-2025" at bounding box center [65, 36] width 53 height 8
select select "9"
select select "2025"
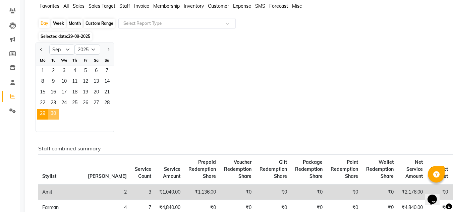
click at [52, 114] on span "30" at bounding box center [53, 114] width 11 height 11
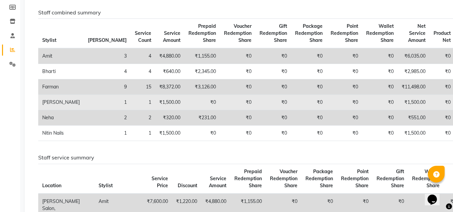
scroll to position [0, 0]
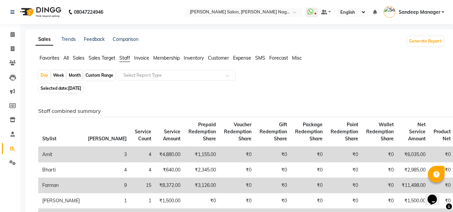
click at [67, 88] on span "Selected date: 30-09-2025" at bounding box center [61, 88] width 44 height 8
select select "9"
select select "2025"
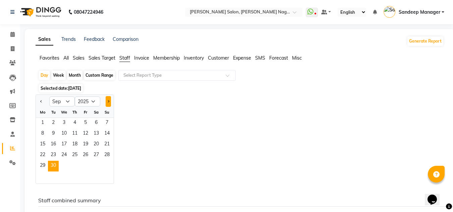
click at [108, 104] on button "Next month" at bounding box center [108, 101] width 5 height 11
select select "10"
click at [62, 124] on span "1" at bounding box center [64, 123] width 11 height 11
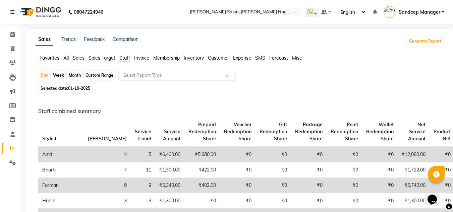
click at [106, 58] on span "Sales Target" at bounding box center [101, 58] width 27 height 6
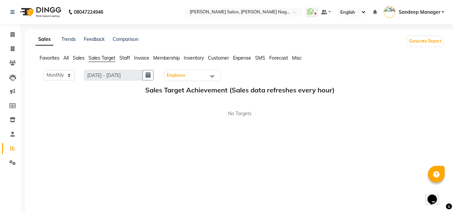
click at [122, 57] on span "Staff" at bounding box center [124, 58] width 11 height 6
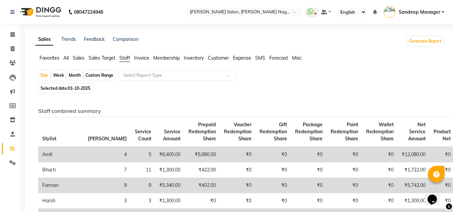
click at [71, 88] on span "01-10-2025" at bounding box center [79, 88] width 22 height 5
select select "10"
select select "2025"
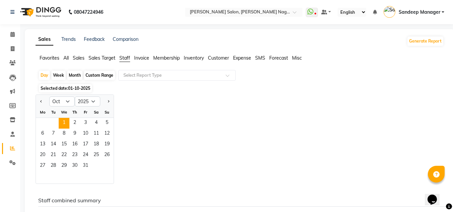
click at [71, 88] on span "01-10-2025" at bounding box center [79, 88] width 22 height 5
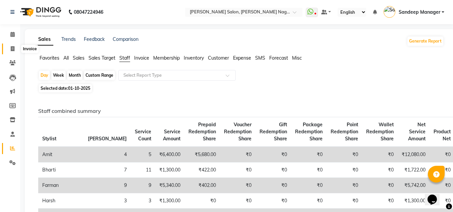
click at [11, 47] on icon at bounding box center [13, 48] width 4 height 5
select select "service"
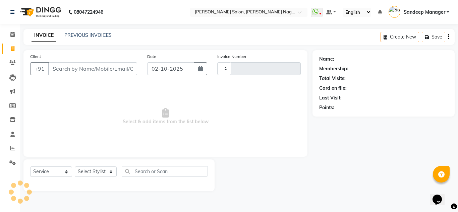
type input "1037"
select select "8641"
click at [42, 11] on img at bounding box center [40, 12] width 46 height 19
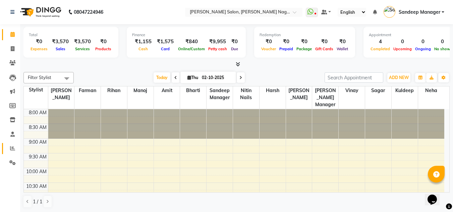
click at [10, 144] on link "Reports" at bounding box center [10, 148] width 16 height 11
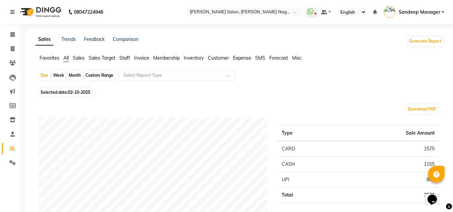
click at [70, 93] on span "02-10-2025" at bounding box center [79, 92] width 22 height 5
select select "10"
select select "2025"
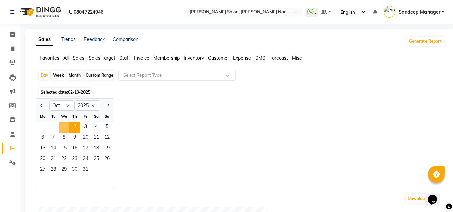
click at [65, 127] on span "1" at bounding box center [64, 127] width 11 height 11
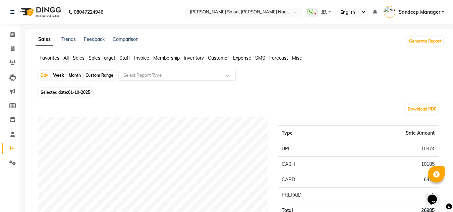
click at [127, 59] on span "Staff" at bounding box center [124, 58] width 11 height 6
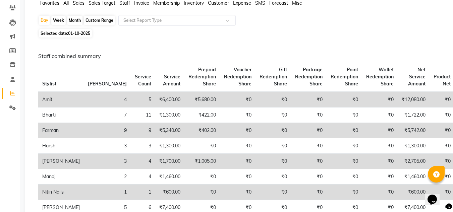
scroll to position [55, 0]
click at [70, 33] on span "01-10-2025" at bounding box center [79, 33] width 22 height 5
select select "10"
select select "2025"
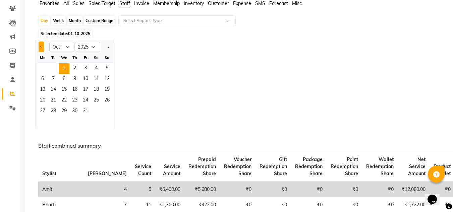
click at [41, 48] on button "Previous month" at bounding box center [41, 47] width 5 height 11
select select "9"
click at [50, 106] on span "30" at bounding box center [53, 111] width 11 height 11
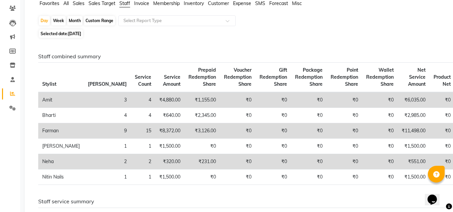
scroll to position [0, 0]
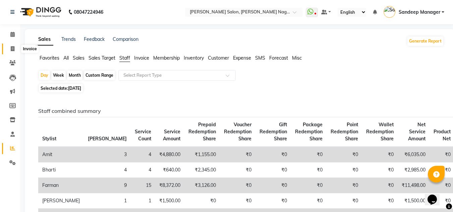
click at [14, 51] on span at bounding box center [13, 49] width 12 height 8
select select "service"
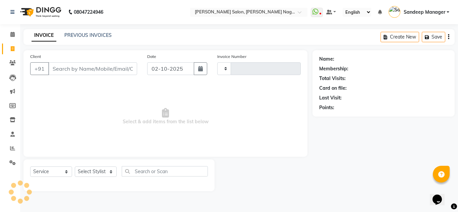
type input "1038"
select select "8641"
click at [88, 32] on div "PREVIOUS INVOICES" at bounding box center [87, 35] width 47 height 7
click at [91, 35] on link "PREVIOUS INVOICES" at bounding box center [87, 35] width 47 height 6
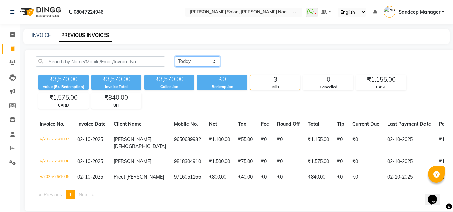
click at [196, 64] on select "Today Yesterday Custom Range" at bounding box center [197, 61] width 45 height 10
select select "yesterday"
click at [175, 56] on select "Today Yesterday Custom Range" at bounding box center [197, 61] width 45 height 10
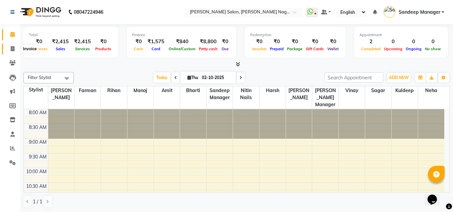
click at [12, 50] on icon at bounding box center [13, 48] width 4 height 5
select select "service"
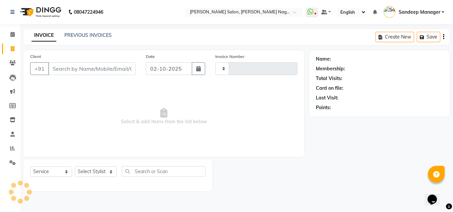
type input "1037"
select select "8641"
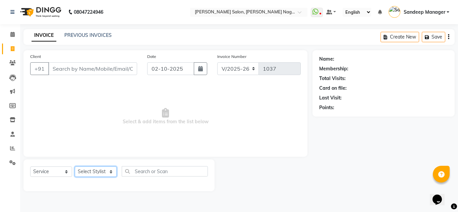
click at [101, 175] on select "Select Stylist [PERSON_NAME] Farman [PERSON_NAME] Manager [PERSON_NAME] Kuldeep…" at bounding box center [96, 172] width 42 height 10
select select "86636"
click at [75, 167] on select "Select Stylist [PERSON_NAME] Farman [PERSON_NAME] Manager [PERSON_NAME] Kuldeep…" at bounding box center [96, 172] width 42 height 10
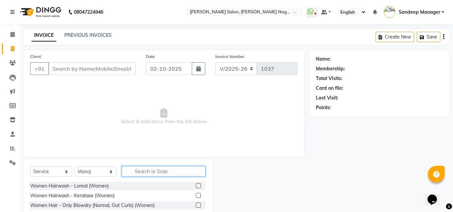
click at [143, 170] on input "text" at bounding box center [164, 171] width 84 height 10
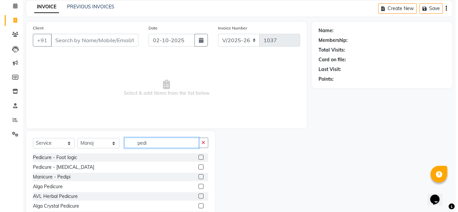
scroll to position [31, 0]
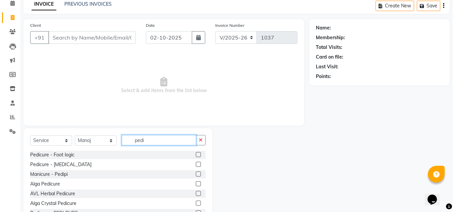
type input "pedi"
click at [196, 202] on label at bounding box center [198, 203] width 5 height 5
click at [196, 202] on input "checkbox" at bounding box center [198, 203] width 4 height 4
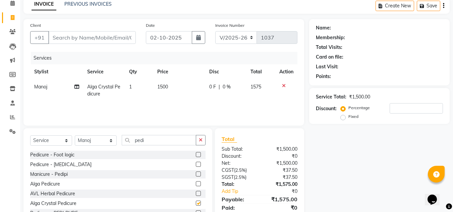
checkbox input "false"
click at [100, 138] on select "Select Stylist [PERSON_NAME] Farman [PERSON_NAME] Manager [PERSON_NAME] Kuldeep…" at bounding box center [96, 140] width 42 height 10
select select "92344"
click at [75, 135] on select "Select Stylist [PERSON_NAME] Farman [PERSON_NAME] Manager [PERSON_NAME] Kuldeep…" at bounding box center [96, 140] width 42 height 10
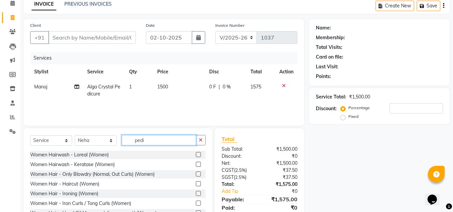
click at [158, 138] on input "pedi" at bounding box center [159, 140] width 74 height 10
type input "p"
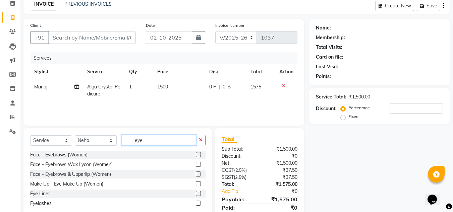
type input "eye"
click at [199, 155] on label at bounding box center [198, 154] width 5 height 5
click at [199, 155] on input "checkbox" at bounding box center [198, 155] width 4 height 4
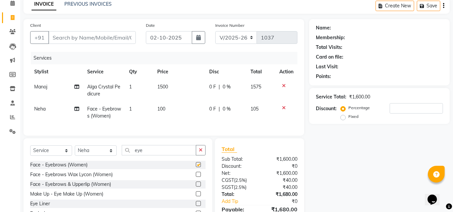
checkbox input "false"
click at [98, 155] on select "Select Stylist [PERSON_NAME] Farman [PERSON_NAME] Manager [PERSON_NAME] Kuldeep…" at bounding box center [96, 150] width 42 height 10
select select "86632"
click at [75, 151] on select "Select Stylist [PERSON_NAME] Farman [PERSON_NAME] Manager [PERSON_NAME] Kuldeep…" at bounding box center [96, 150] width 42 height 10
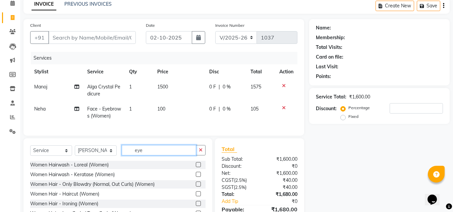
click at [154, 156] on input "eye" at bounding box center [159, 150] width 74 height 10
type input "e"
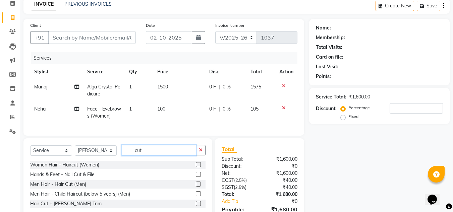
type input "cut"
click at [199, 167] on label at bounding box center [198, 164] width 5 height 5
click at [199, 167] on input "checkbox" at bounding box center [198, 165] width 4 height 4
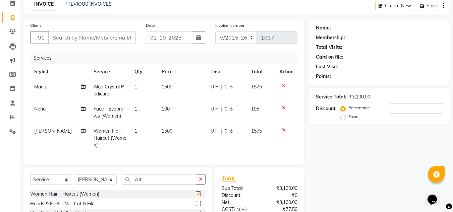
checkbox input "false"
click at [116, 41] on input "Client" at bounding box center [91, 37] width 87 height 13
type input "9"
type input "0"
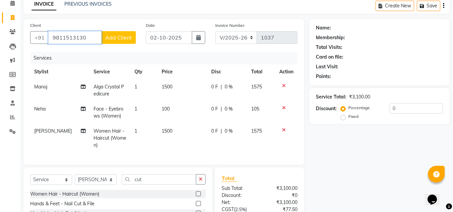
type input "9811513130"
click at [123, 39] on span "Add Client" at bounding box center [118, 37] width 26 height 7
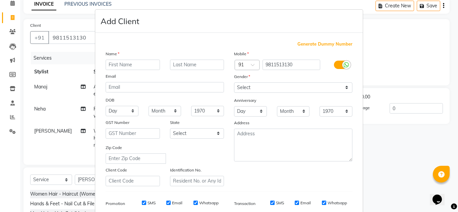
click at [139, 65] on input "text" at bounding box center [133, 65] width 54 height 10
type input "V"
type input "Renu"
click at [183, 64] on input "text" at bounding box center [197, 65] width 54 height 10
type input "Dua"
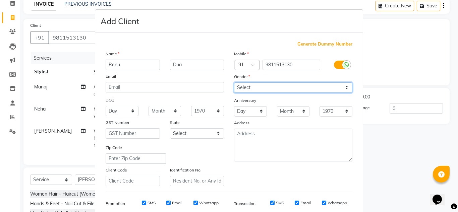
click at [252, 83] on select "Select Male Female Other Prefer Not To Say" at bounding box center [293, 87] width 118 height 10
select select "female"
click at [234, 82] on select "Select Male Female Other Prefer Not To Say" at bounding box center [293, 87] width 118 height 10
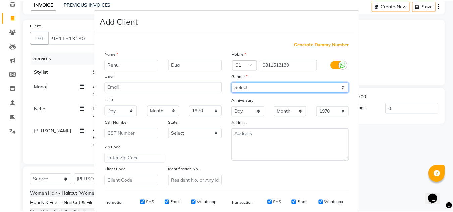
scroll to position [97, 0]
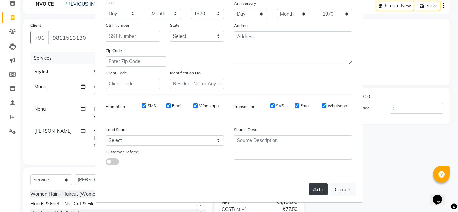
click at [312, 185] on button "Add" at bounding box center [318, 189] width 19 height 12
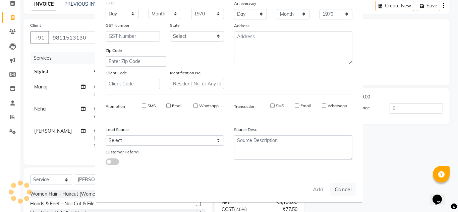
select select
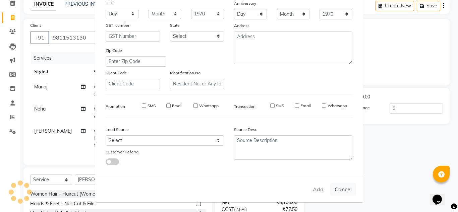
select select
checkbox input "false"
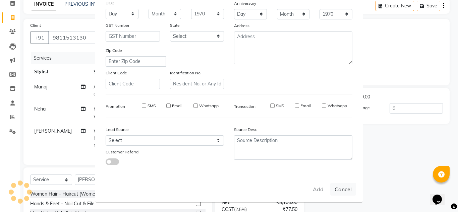
checkbox input "false"
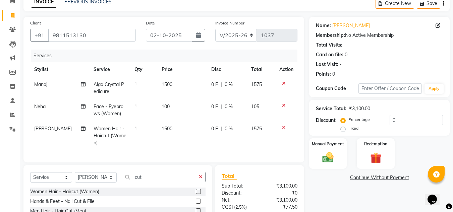
scroll to position [100, 0]
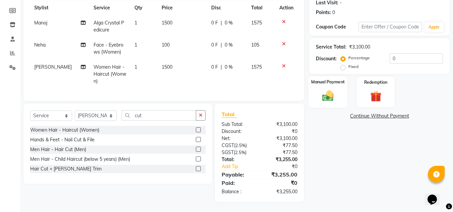
click at [327, 91] on img at bounding box center [327, 95] width 19 height 13
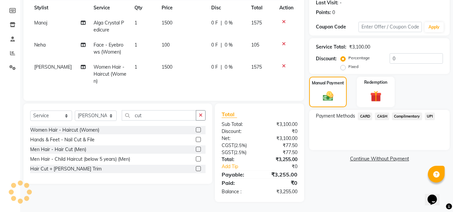
click at [430, 113] on span "UPI" at bounding box center [430, 117] width 10 height 8
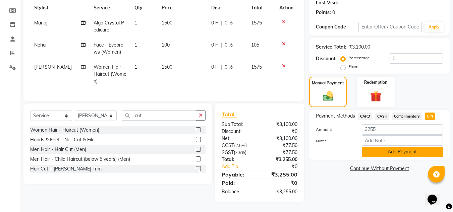
click at [406, 147] on button "Add Payment" at bounding box center [402, 152] width 81 height 10
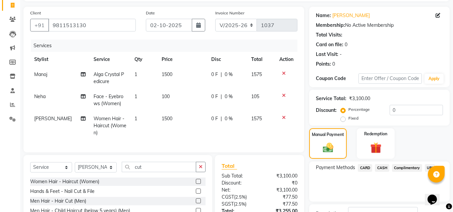
scroll to position [114, 0]
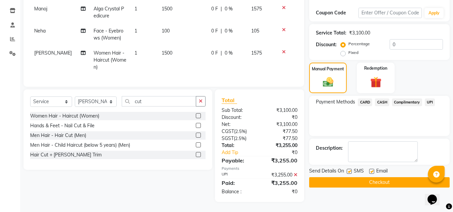
click at [343, 177] on button "Checkout" at bounding box center [379, 182] width 140 height 10
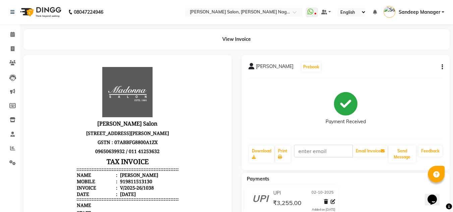
click at [49, 7] on img at bounding box center [40, 12] width 46 height 19
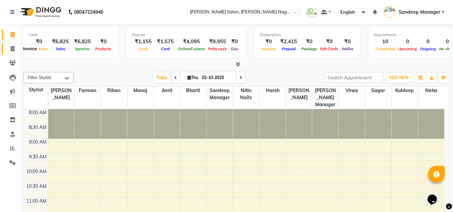
click at [15, 48] on span at bounding box center [13, 49] width 12 height 8
select select "service"
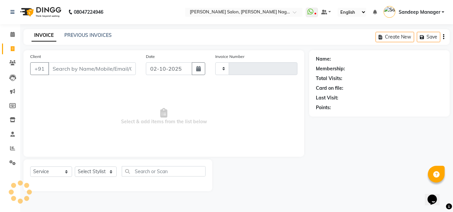
type input "1040"
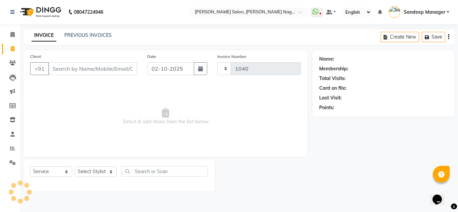
select select "8641"
click at [75, 36] on link "PREVIOUS INVOICES" at bounding box center [87, 35] width 47 height 6
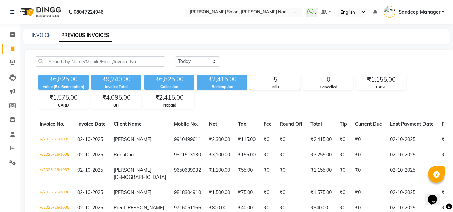
click at [53, 12] on img at bounding box center [40, 12] width 46 height 19
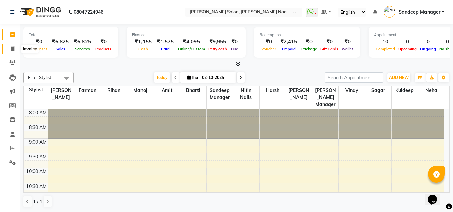
click at [14, 46] on icon at bounding box center [13, 48] width 4 height 5
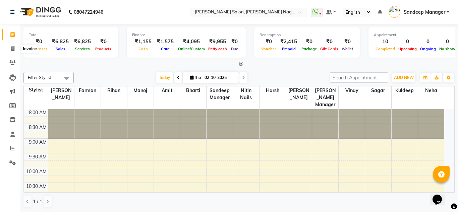
select select "8641"
select select "service"
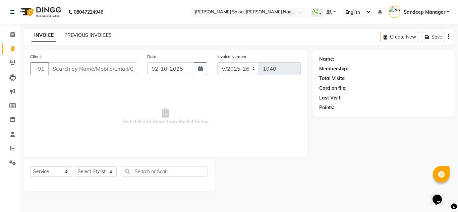
click at [72, 34] on link "PREVIOUS INVOICES" at bounding box center [87, 35] width 47 height 6
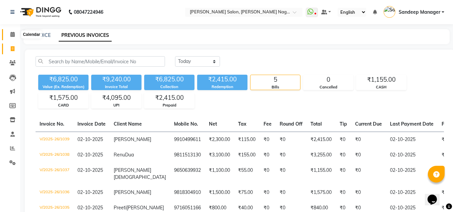
click at [13, 32] on span at bounding box center [13, 35] width 12 height 8
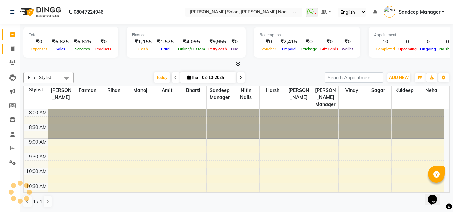
click at [12, 53] on link "Invoice" at bounding box center [10, 49] width 16 height 11
select select "service"
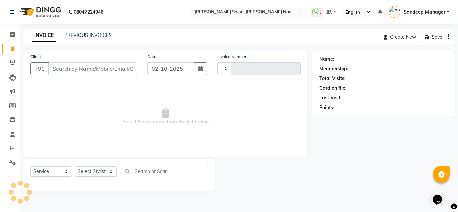
type input "1040"
select select "8641"
click at [91, 174] on select "Select Stylist Amit Bharti Farman Harsh Ishita Manager Jaikesh Kuldeep Manoj Ne…" at bounding box center [96, 172] width 42 height 10
select select "86634"
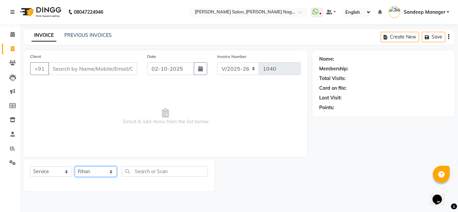
click at [75, 167] on select "Select Stylist Amit Bharti Farman Harsh Ishita Manager Jaikesh Kuldeep Manoj Ne…" at bounding box center [96, 172] width 42 height 10
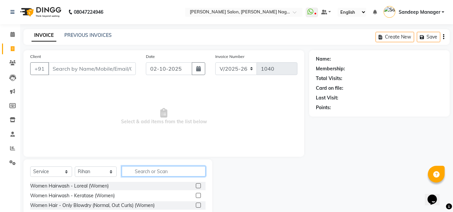
click at [149, 171] on input "text" at bounding box center [164, 171] width 84 height 10
type input "hair cut"
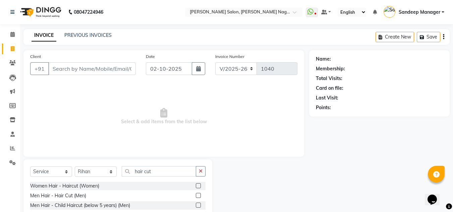
click at [198, 197] on label at bounding box center [198, 195] width 5 height 5
click at [198, 197] on input "checkbox" at bounding box center [198, 196] width 4 height 4
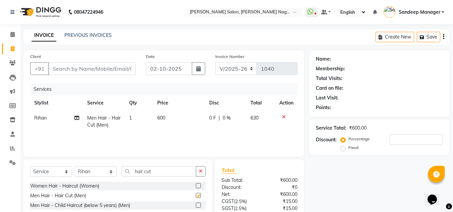
checkbox input "false"
click at [81, 72] on input "Client" at bounding box center [91, 68] width 87 height 13
type input "7"
type input "0"
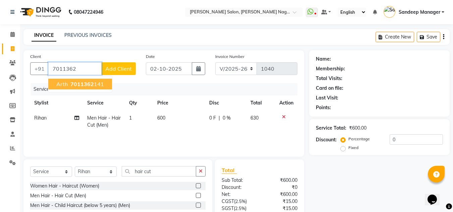
click at [91, 88] on button "Arth 7011362 141" at bounding box center [80, 84] width 64 height 11
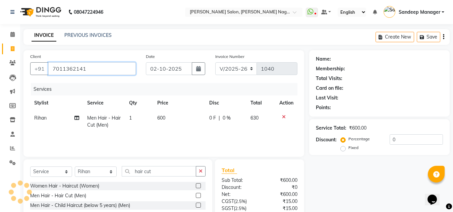
type input "7011362141"
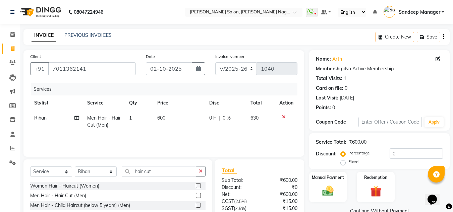
scroll to position [56, 0]
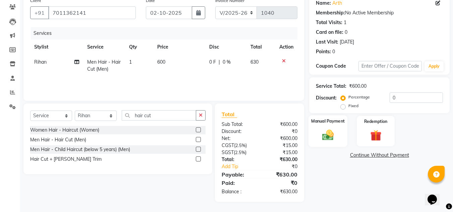
click at [314, 126] on div "Manual Payment" at bounding box center [327, 131] width 39 height 32
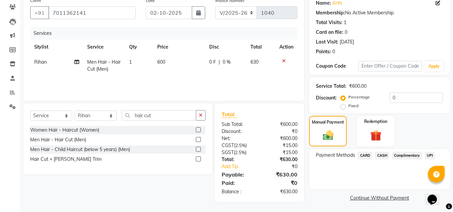
click at [379, 155] on span "CASH" at bounding box center [382, 156] width 14 height 8
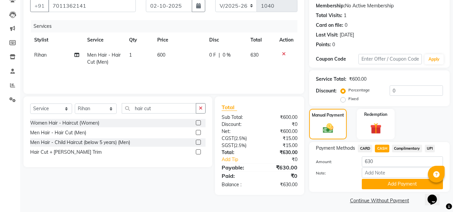
scroll to position [67, 0]
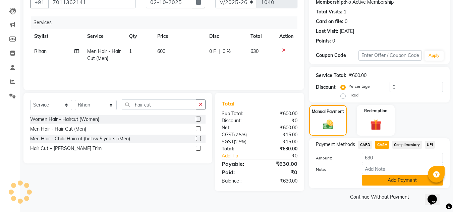
click at [385, 179] on button "Add Payment" at bounding box center [402, 180] width 81 height 10
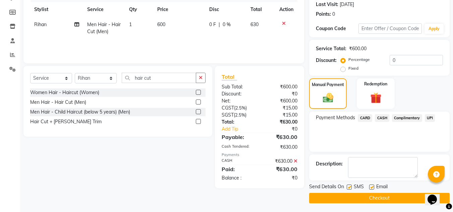
scroll to position [95, 0]
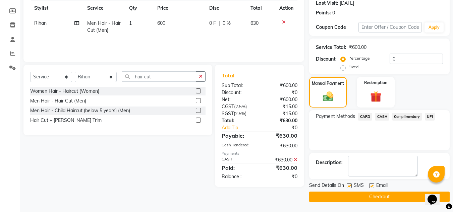
click at [354, 196] on button "Checkout" at bounding box center [379, 197] width 140 height 10
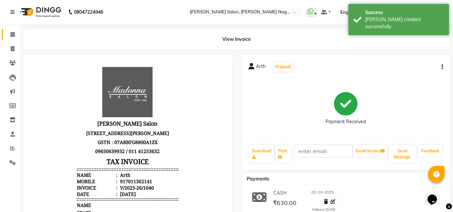
click at [11, 35] on icon at bounding box center [12, 34] width 4 height 5
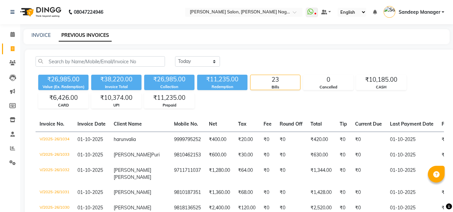
select select "[DATE]"
click at [39, 15] on img at bounding box center [40, 12] width 46 height 19
